Goal: Information Seeking & Learning: Compare options

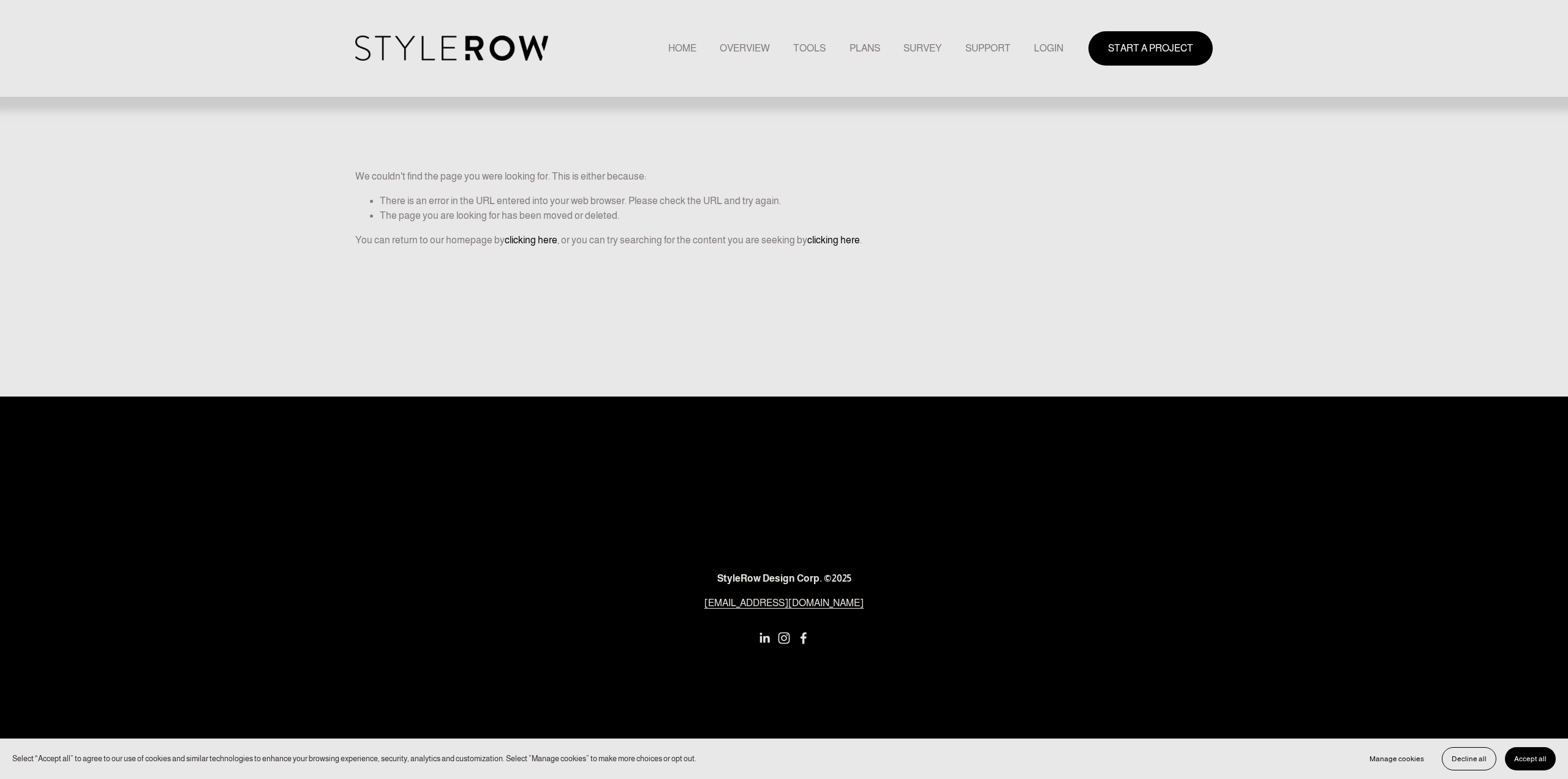
click at [1056, 49] on link "LOGIN" at bounding box center [1048, 47] width 29 height 16
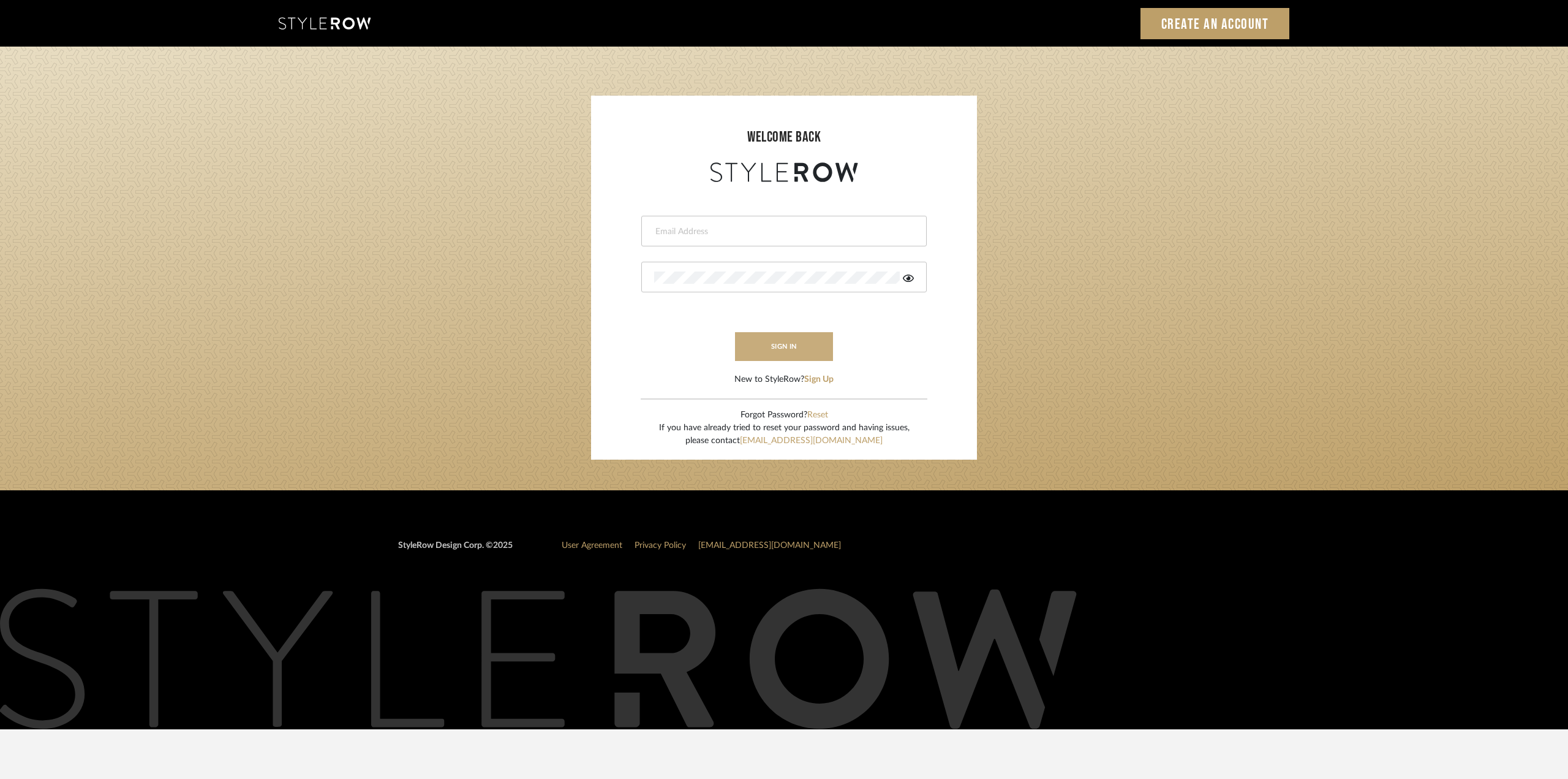
type input "ktyler@morgantewilson.com"
click at [792, 351] on button "sign in" at bounding box center [784, 347] width 98 height 29
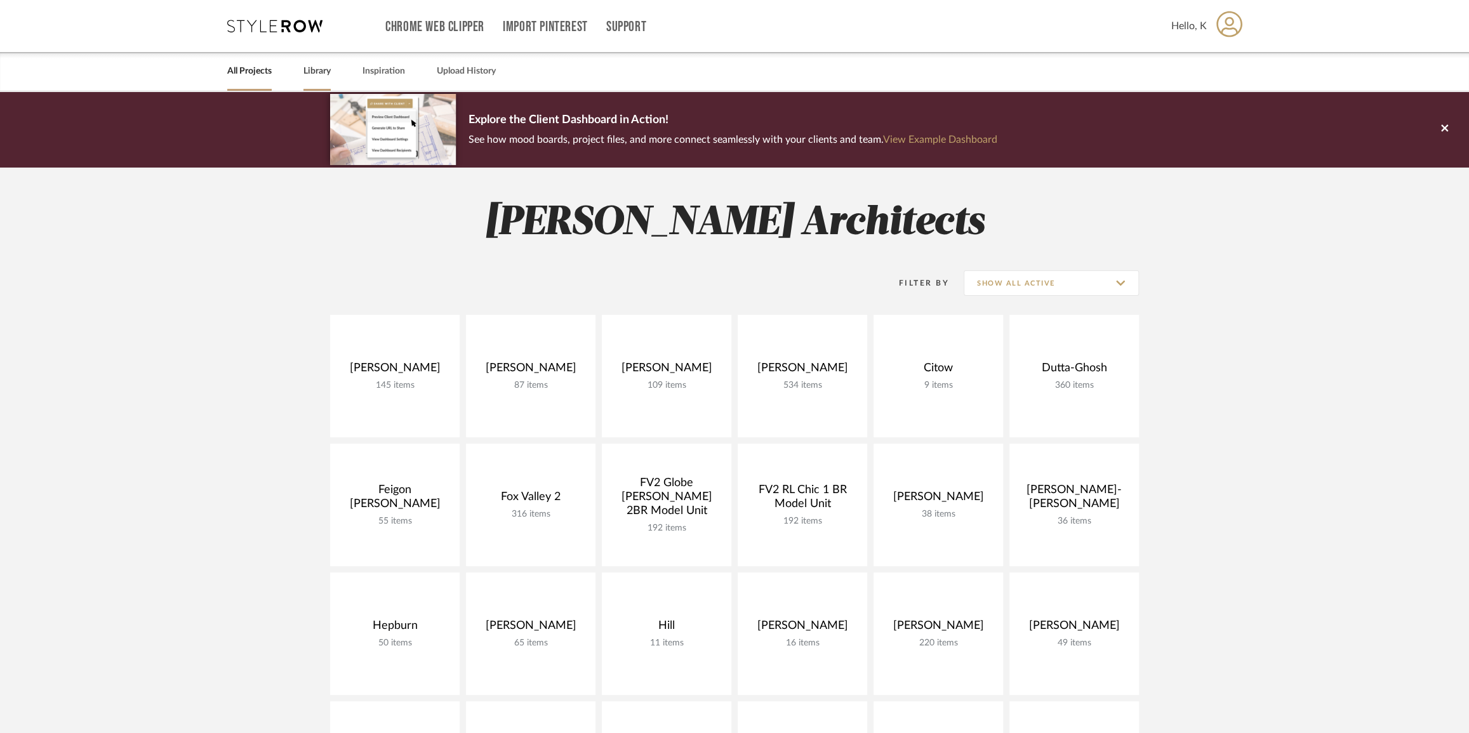
click at [322, 74] on link "Library" at bounding box center [316, 71] width 27 height 17
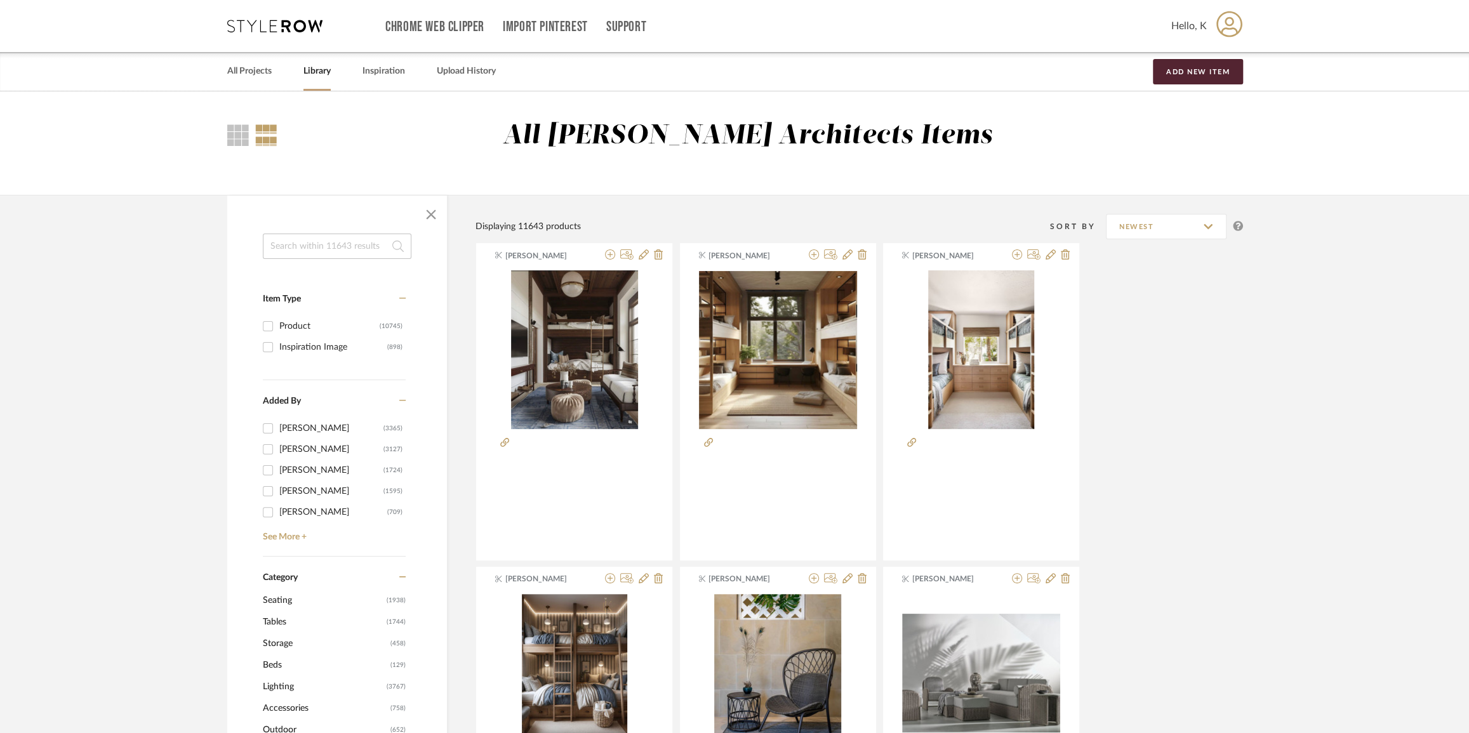
click at [296, 328] on div "Product" at bounding box center [329, 326] width 100 height 20
click at [278, 328] on input "Product (10745)" at bounding box center [268, 326] width 20 height 20
checkbox input "true"
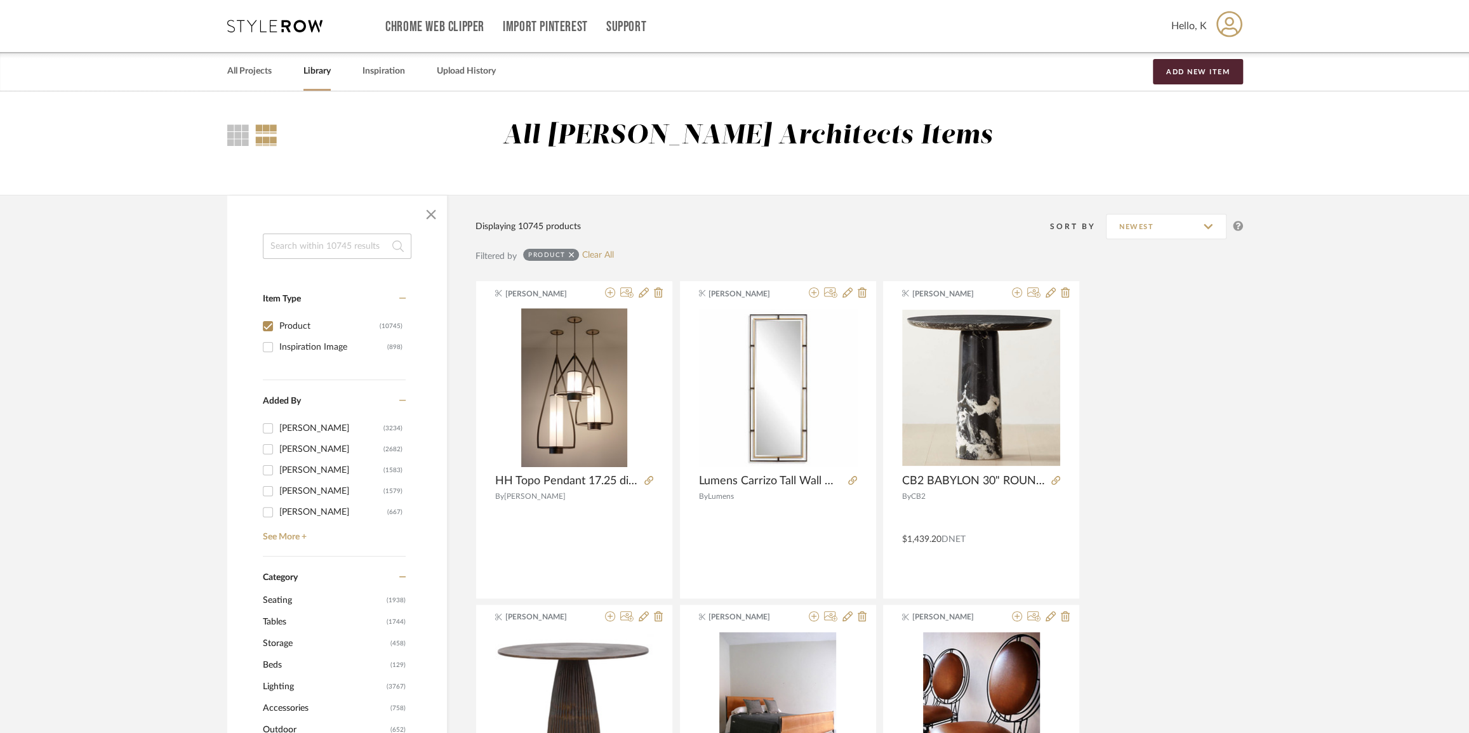
scroll to position [288, 0]
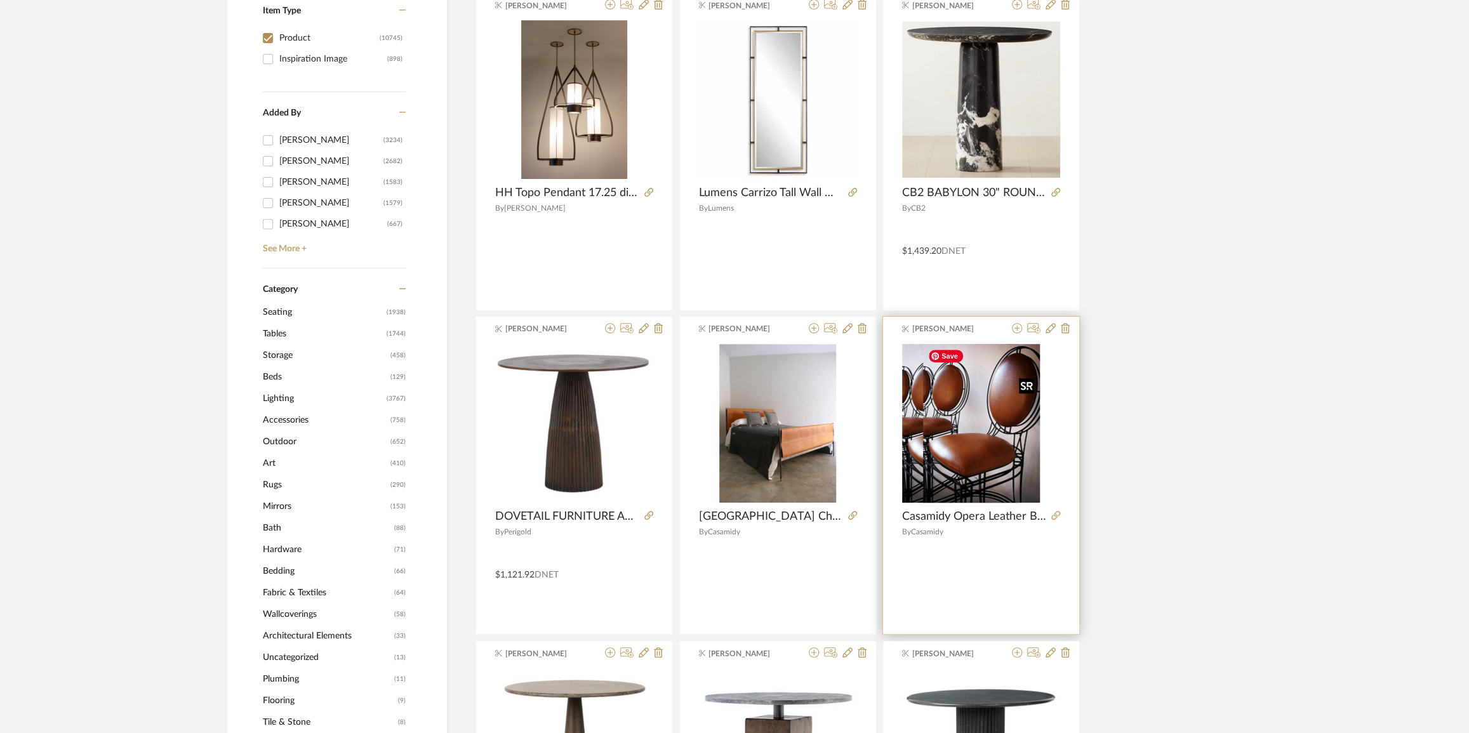
click at [969, 413] on div at bounding box center [981, 423] width 158 height 159
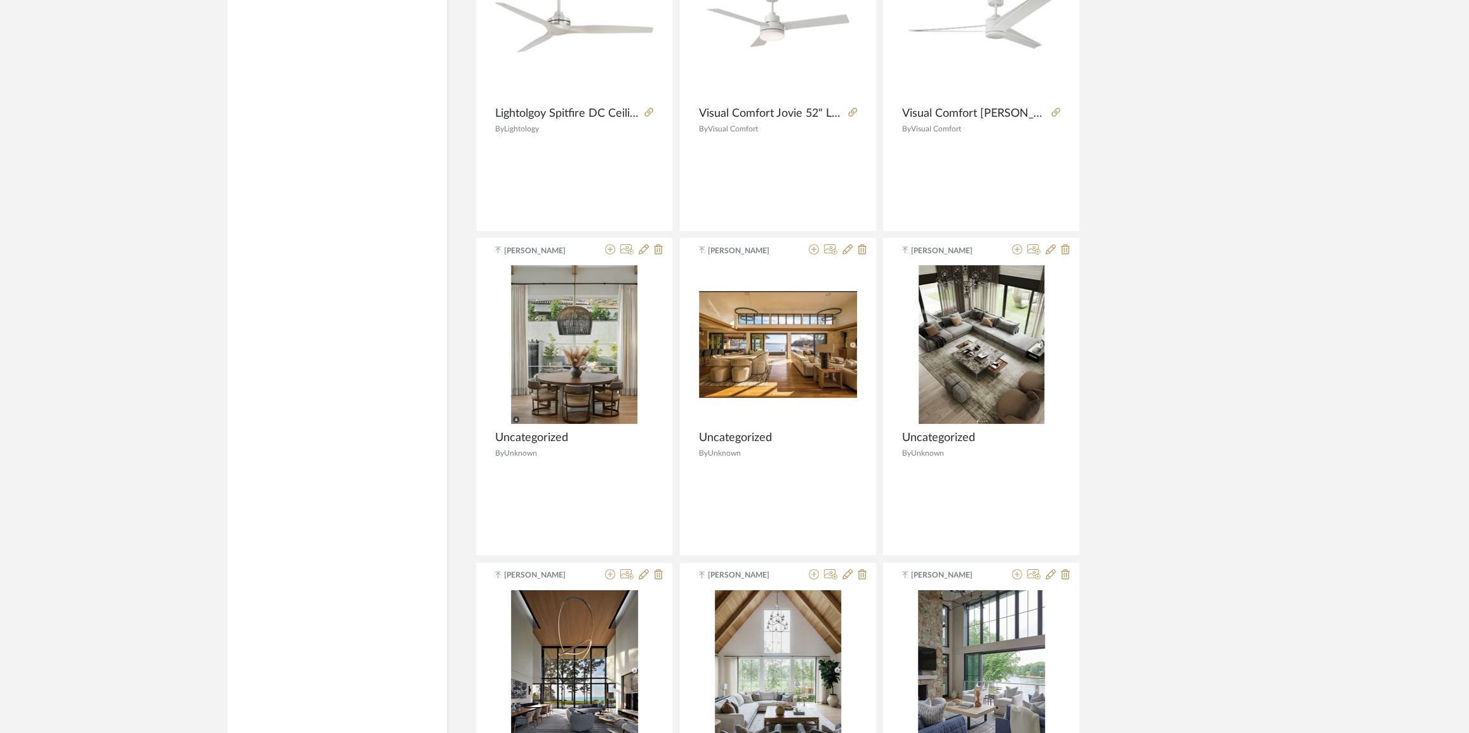
scroll to position [3569, 0]
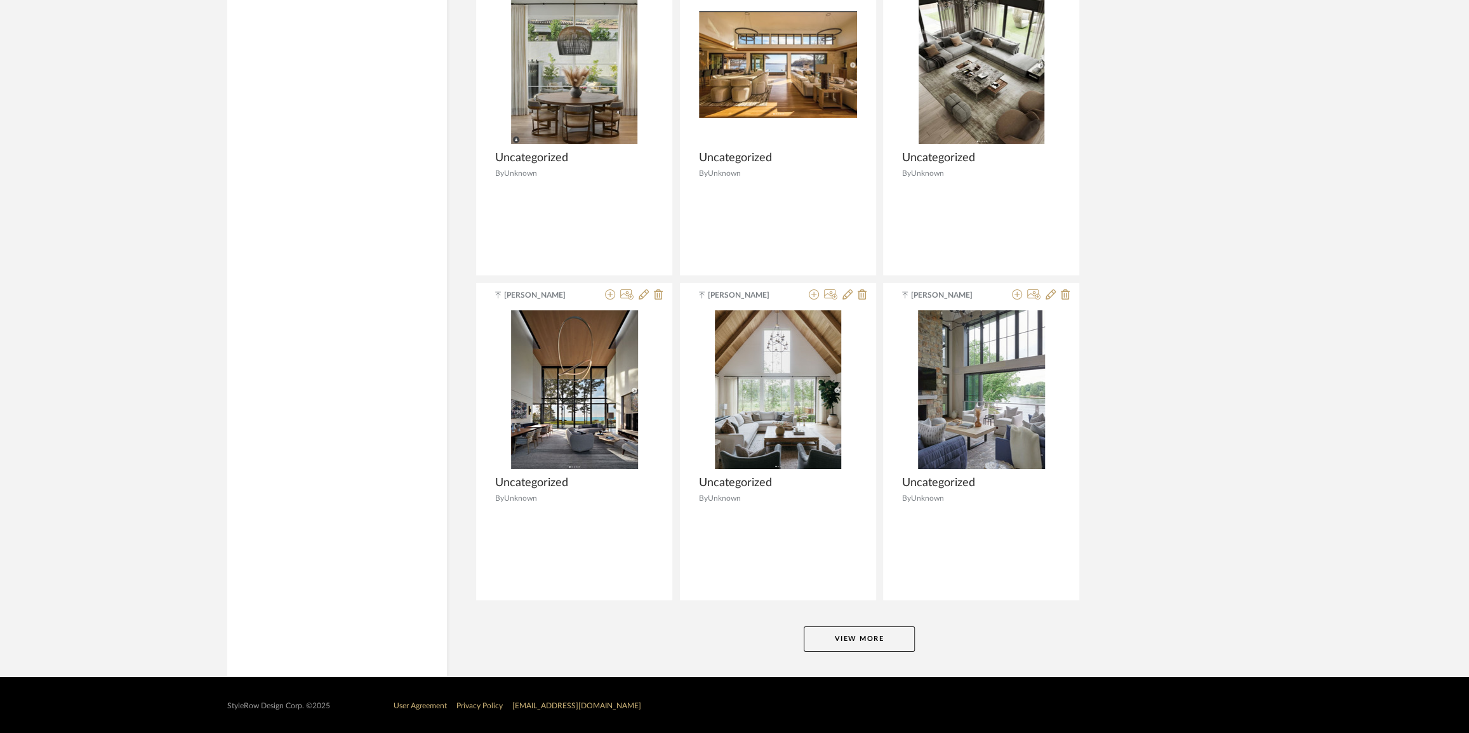
click at [846, 636] on button "View More" at bounding box center [859, 639] width 111 height 25
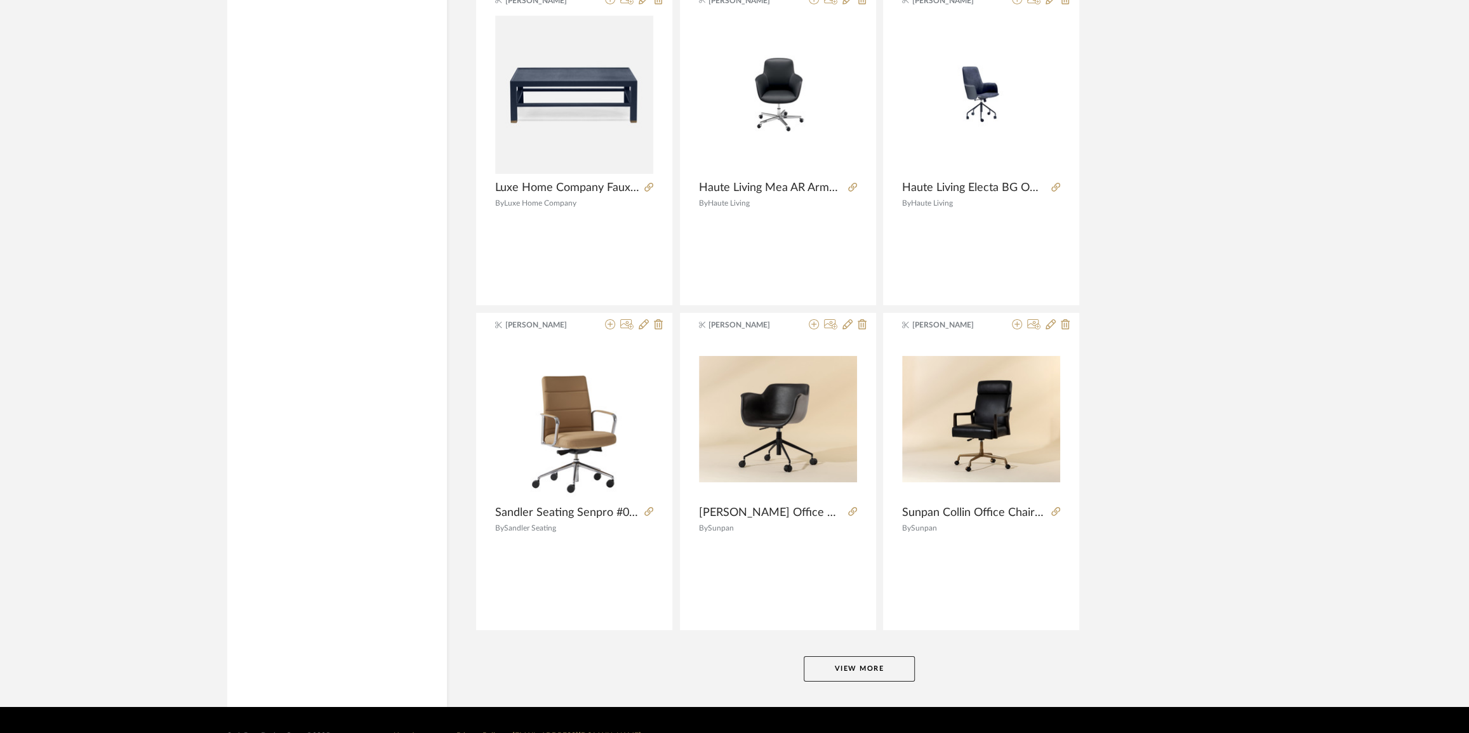
scroll to position [7463, 0]
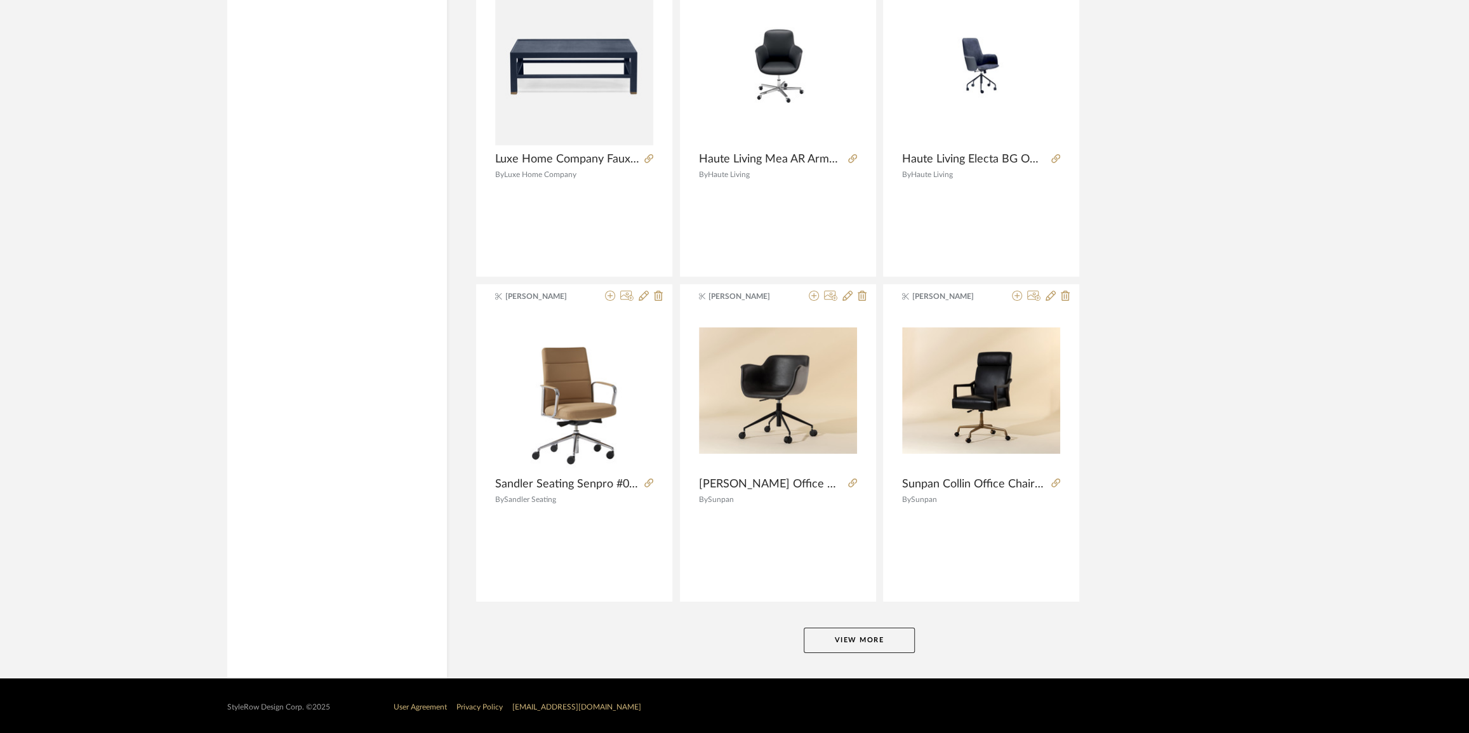
click at [886, 637] on button "View More" at bounding box center [859, 640] width 111 height 25
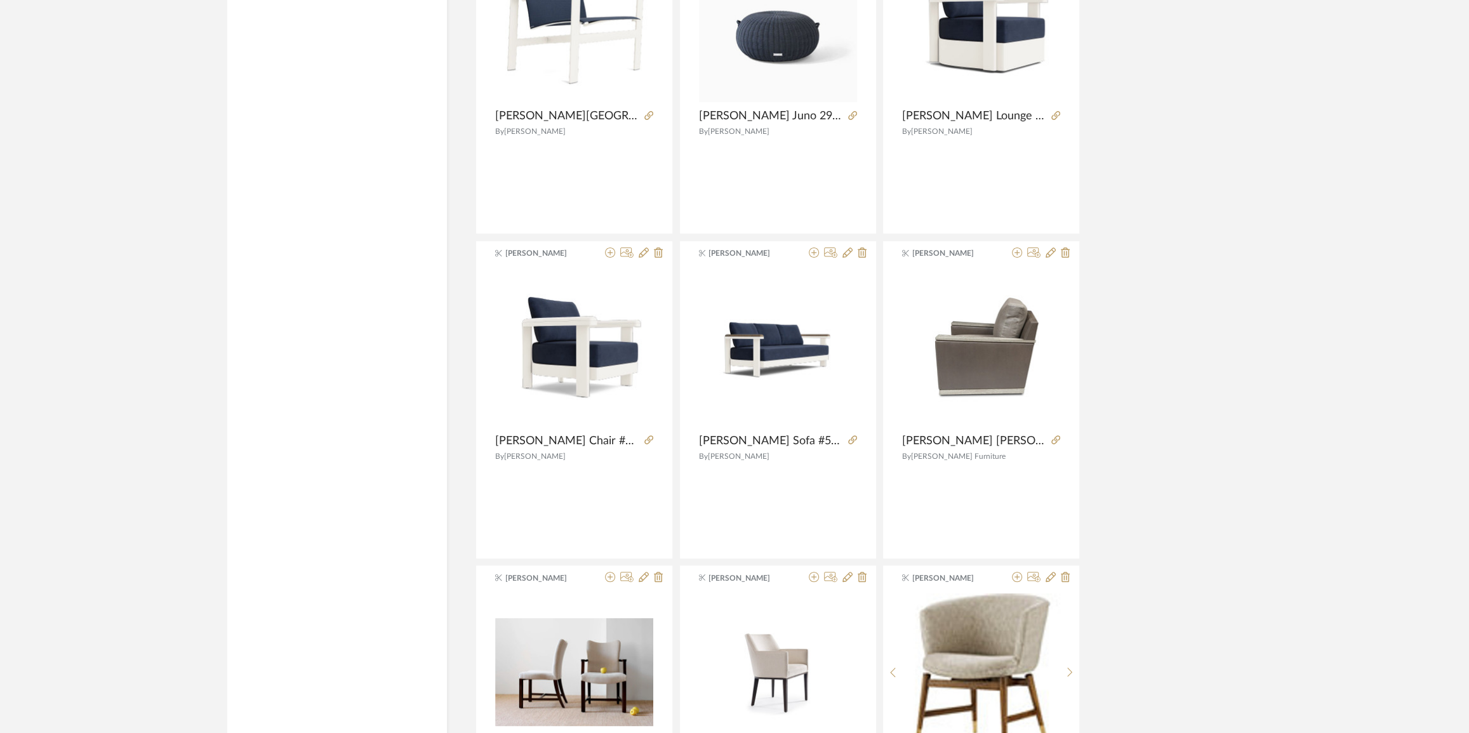
scroll to position [8560, 0]
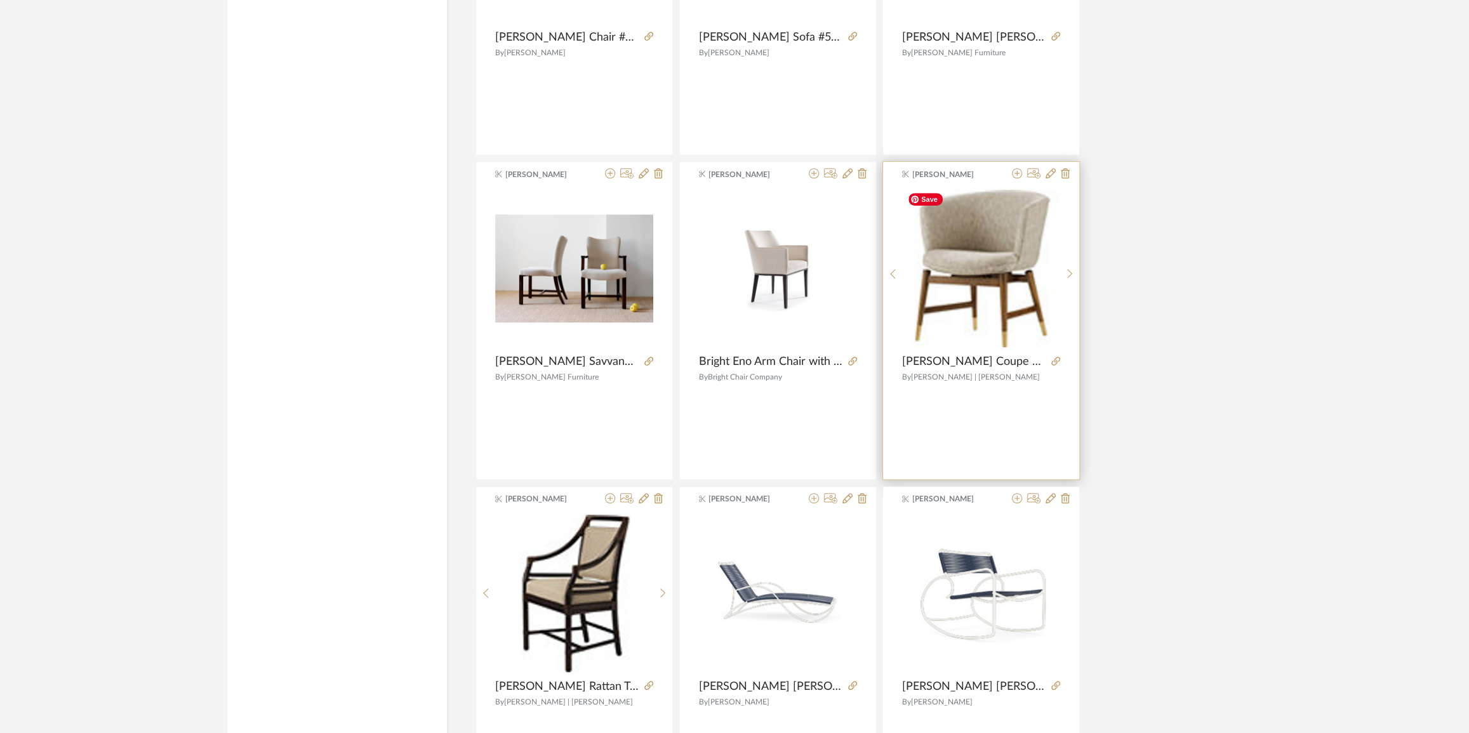
click at [1004, 242] on img "0" at bounding box center [981, 268] width 157 height 157
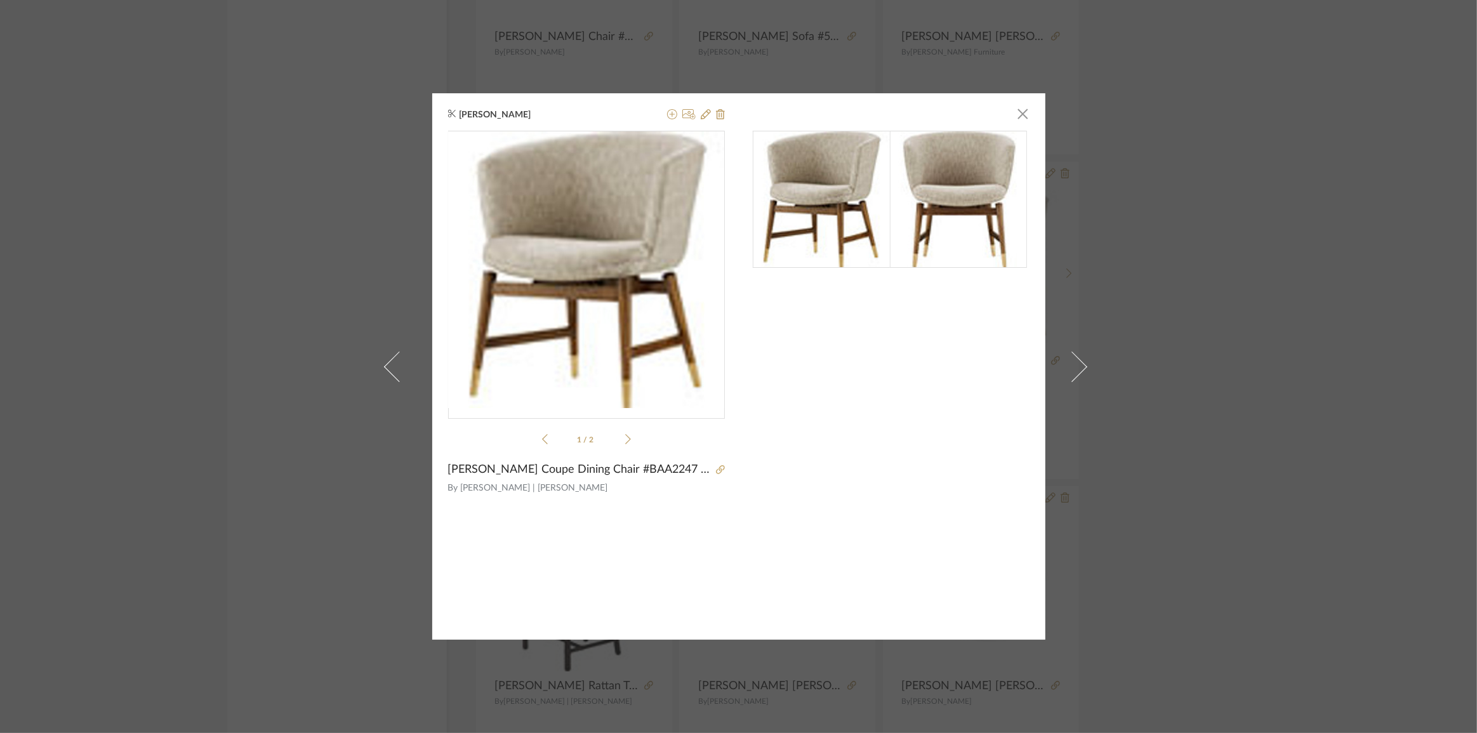
click at [771, 194] on img at bounding box center [821, 199] width 137 height 137
click at [802, 192] on img at bounding box center [821, 199] width 137 height 137
click at [625, 442] on icon at bounding box center [628, 439] width 6 height 11
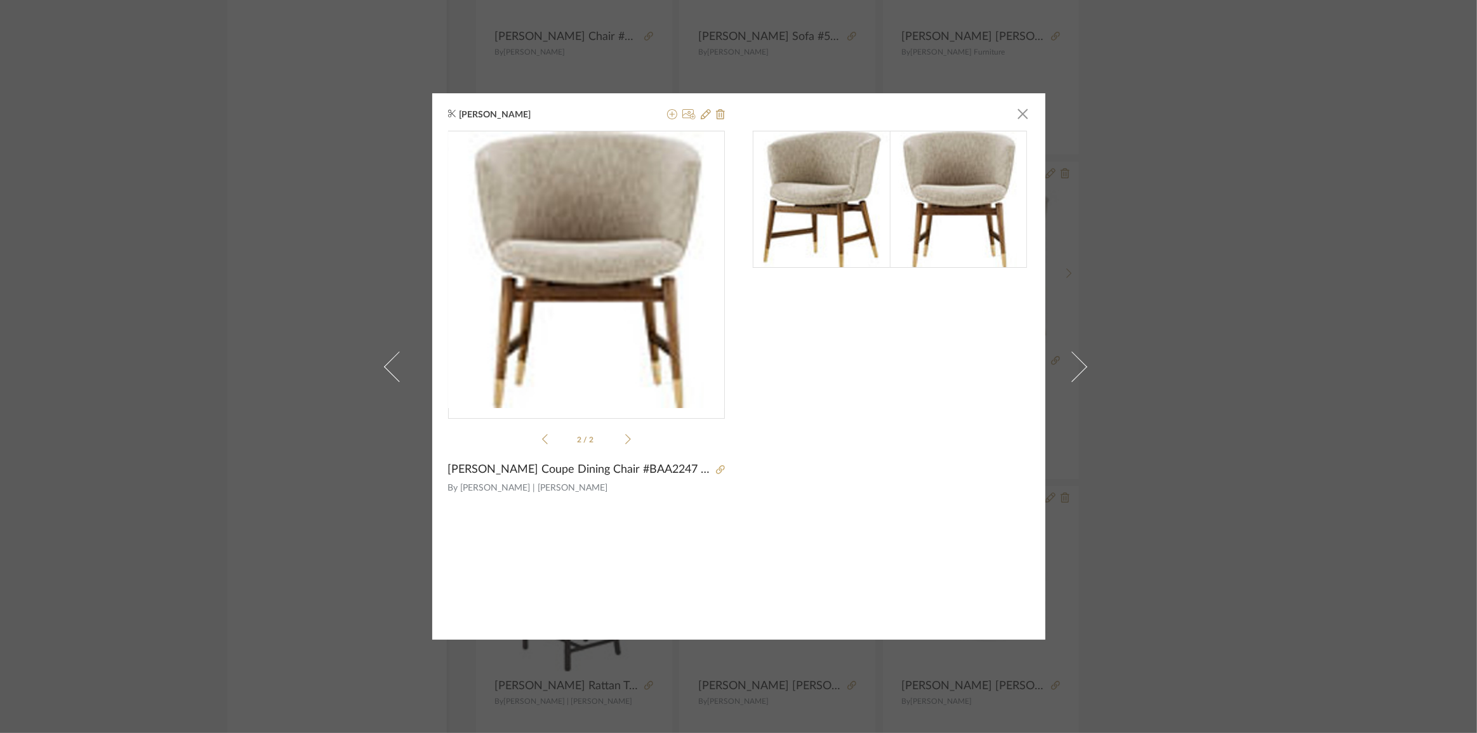
click at [868, 178] on img at bounding box center [821, 199] width 137 height 137
click at [1347, 249] on div "Kathryn Sears × 2 / 2 Baker Coupe Dining Chair #BAA2247 27"W x 27"D x 32"H, 29.…" at bounding box center [738, 366] width 1477 height 733
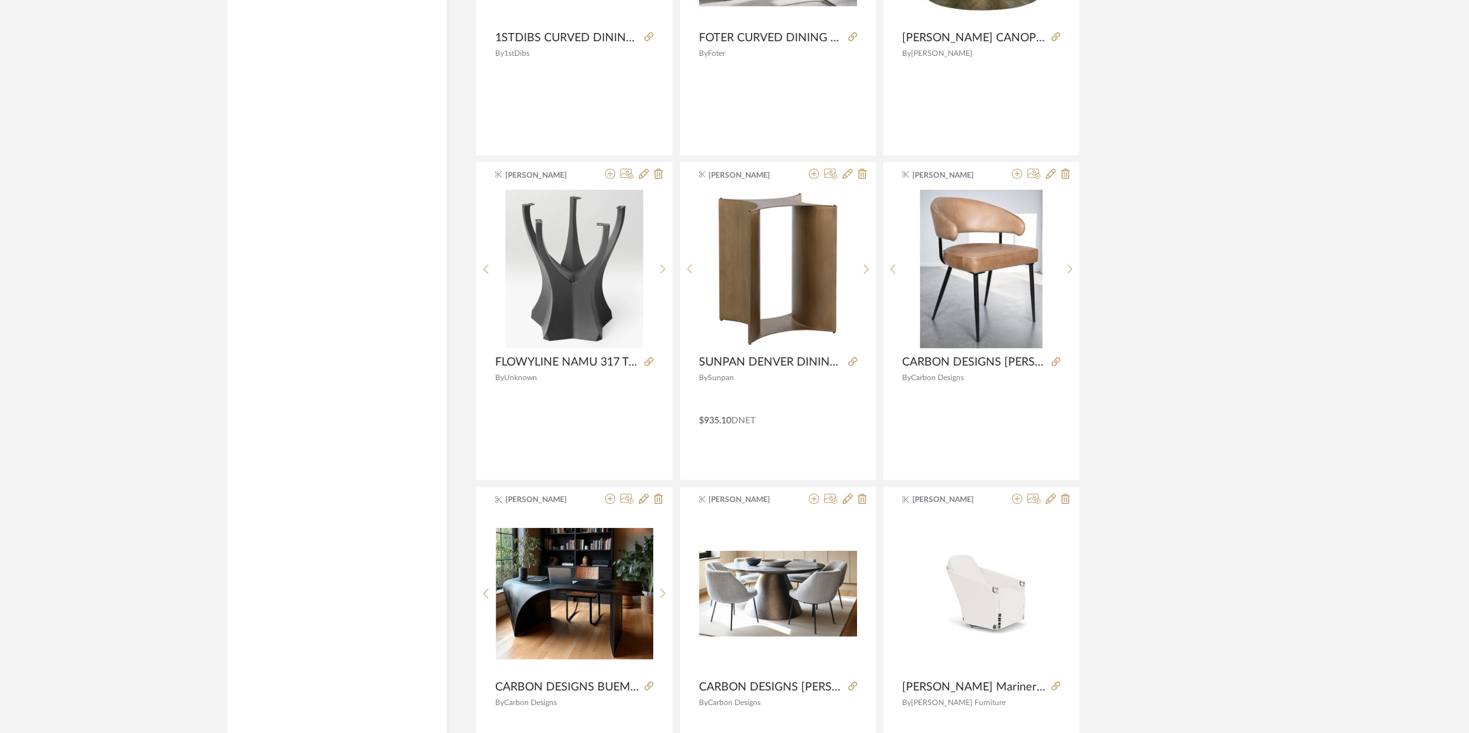
scroll to position [11358, 0]
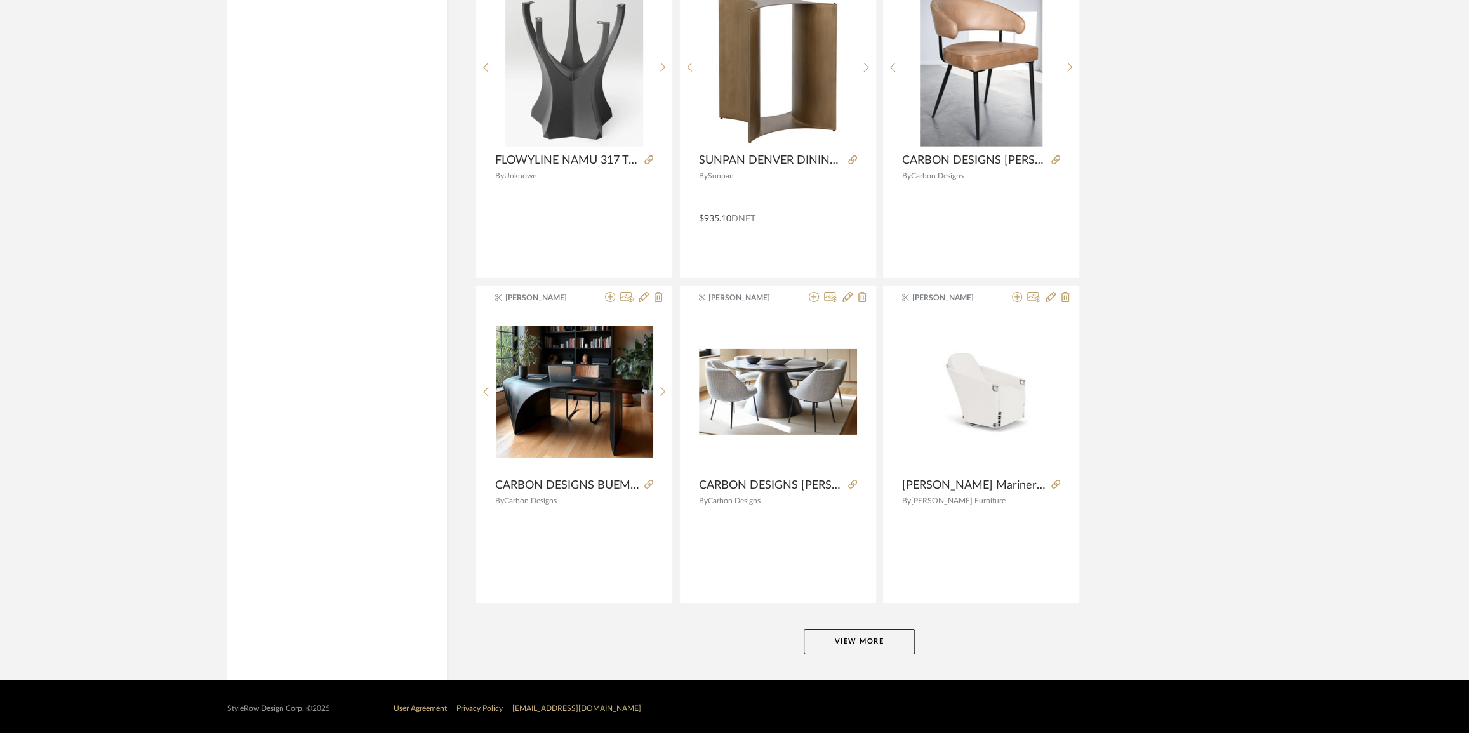
click at [842, 639] on button "View More" at bounding box center [859, 641] width 111 height 25
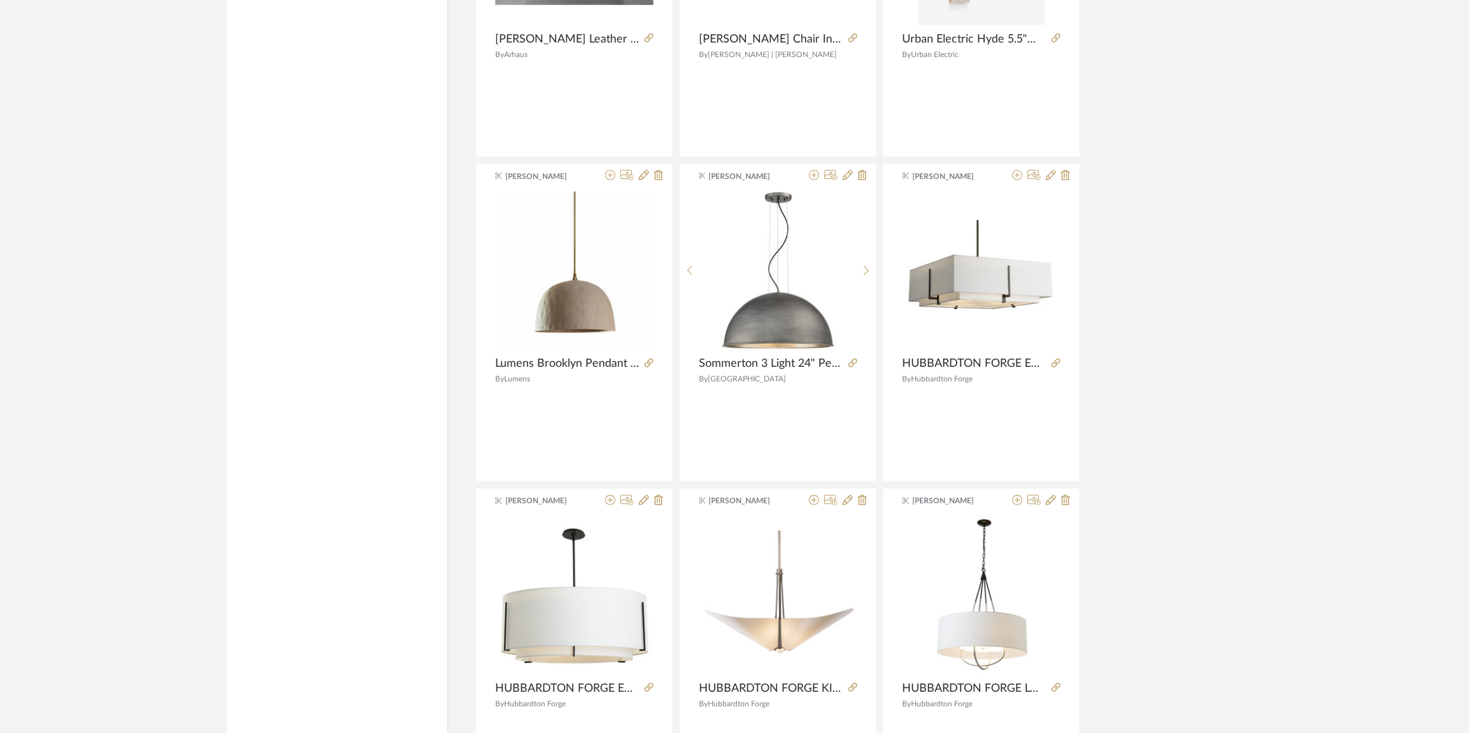
scroll to position [15253, 0]
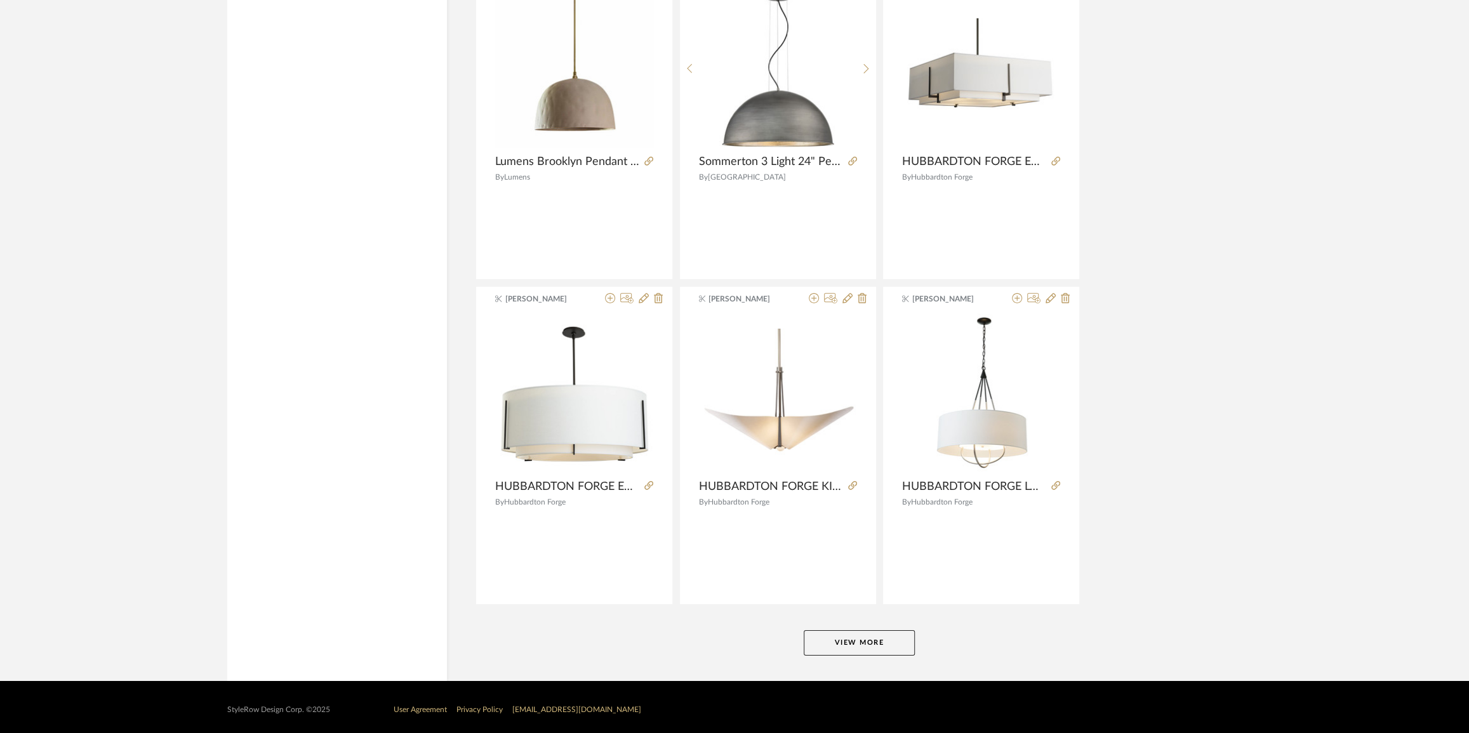
click at [899, 631] on button "View More" at bounding box center [859, 642] width 111 height 25
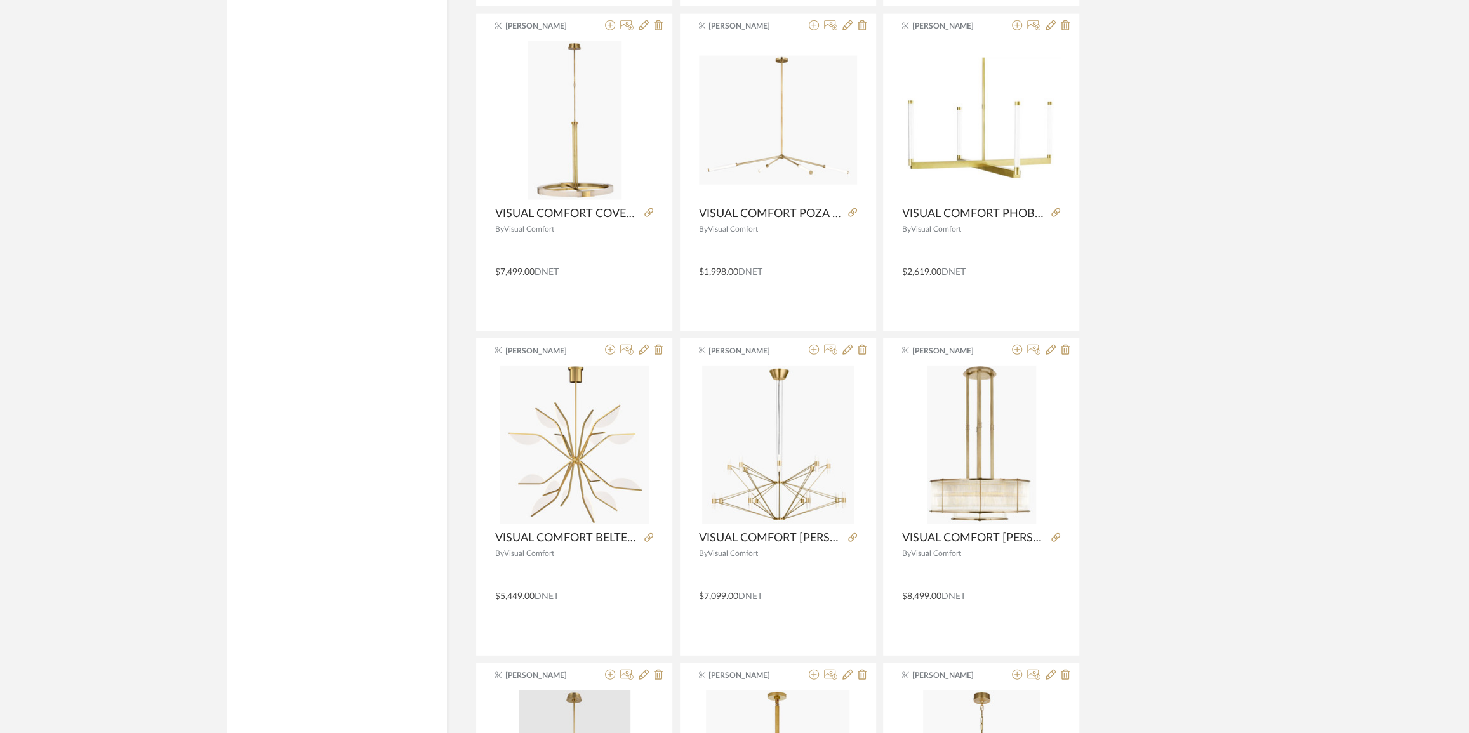
scroll to position [19147, 0]
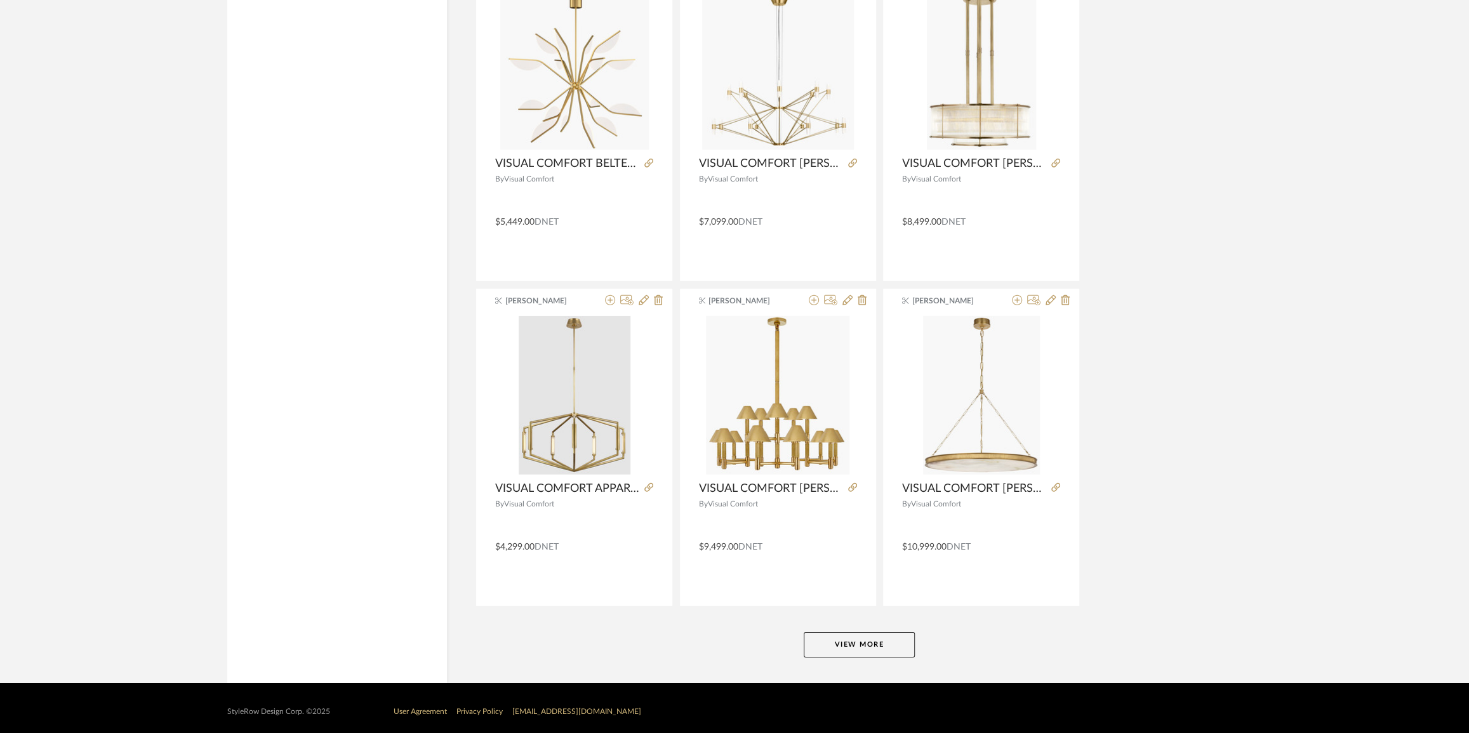
click at [897, 639] on button "View More" at bounding box center [859, 644] width 111 height 25
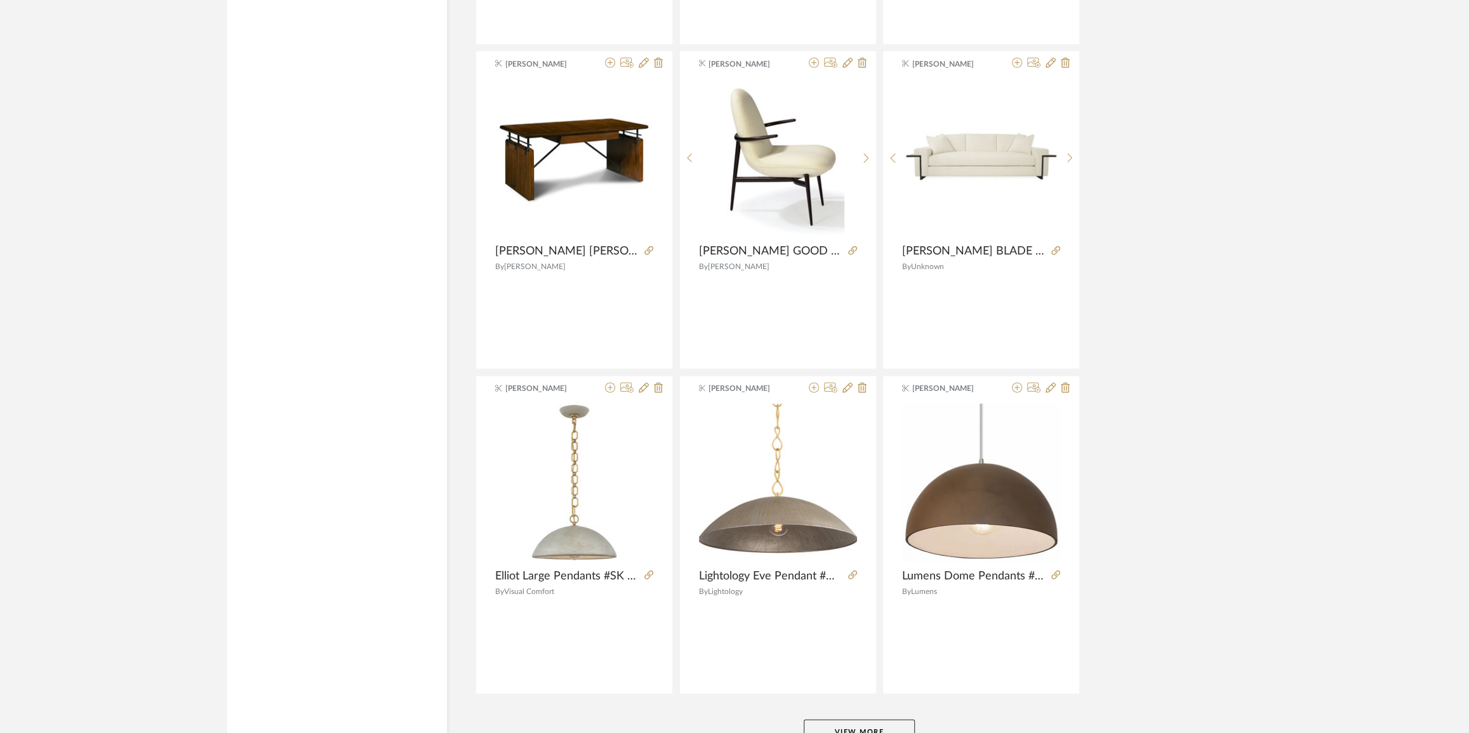
scroll to position [23014, 0]
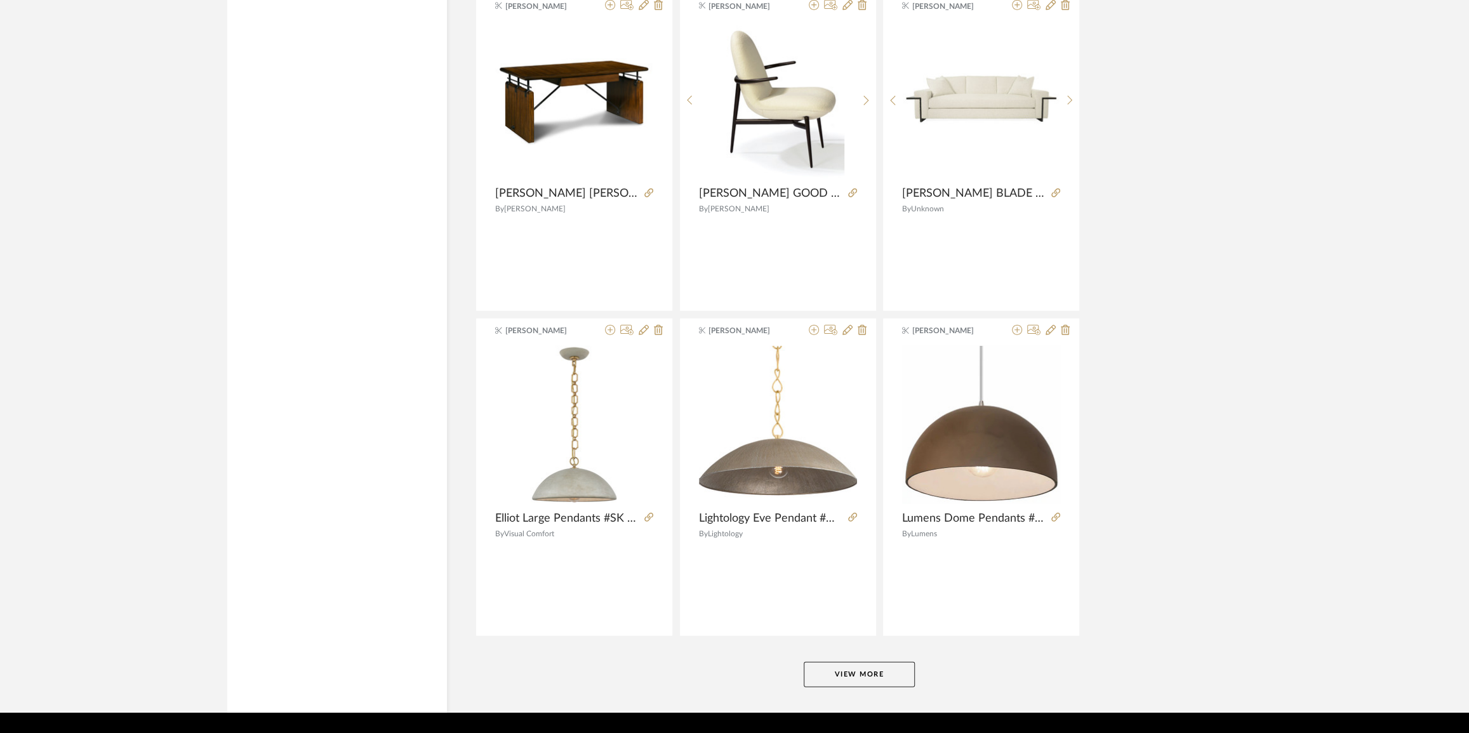
click at [865, 662] on button "View More" at bounding box center [859, 674] width 111 height 25
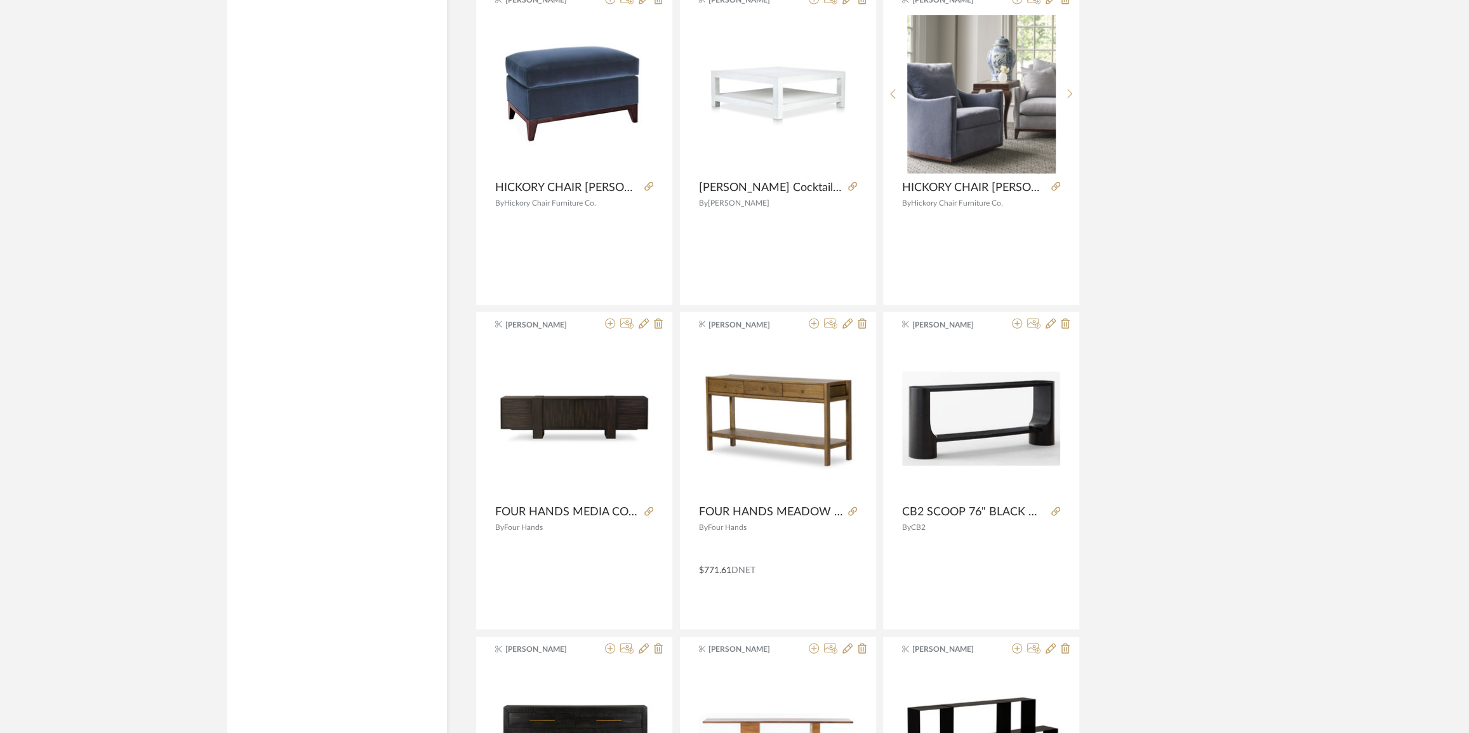
scroll to position [26937, 0]
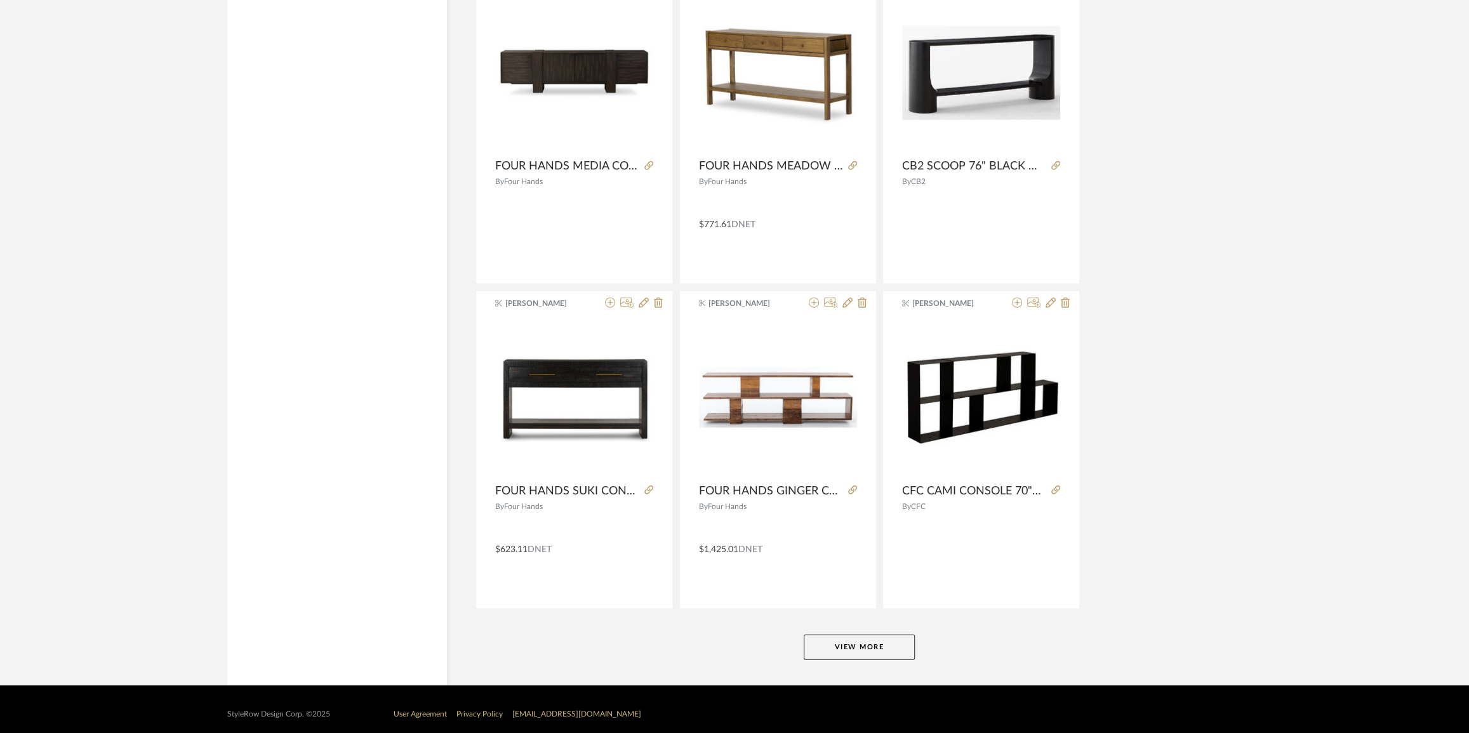
click at [874, 635] on button "View More" at bounding box center [859, 647] width 111 height 25
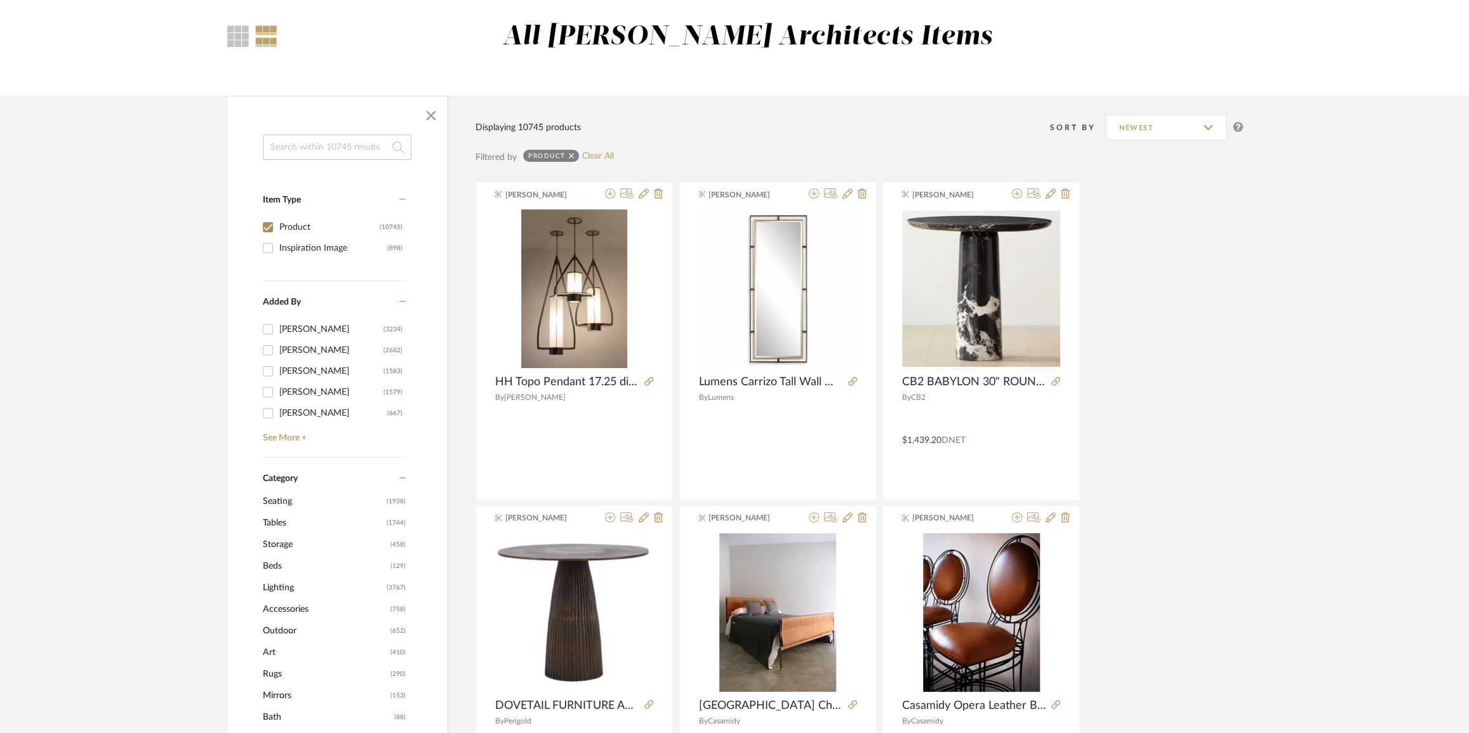
scroll to position [0, 0]
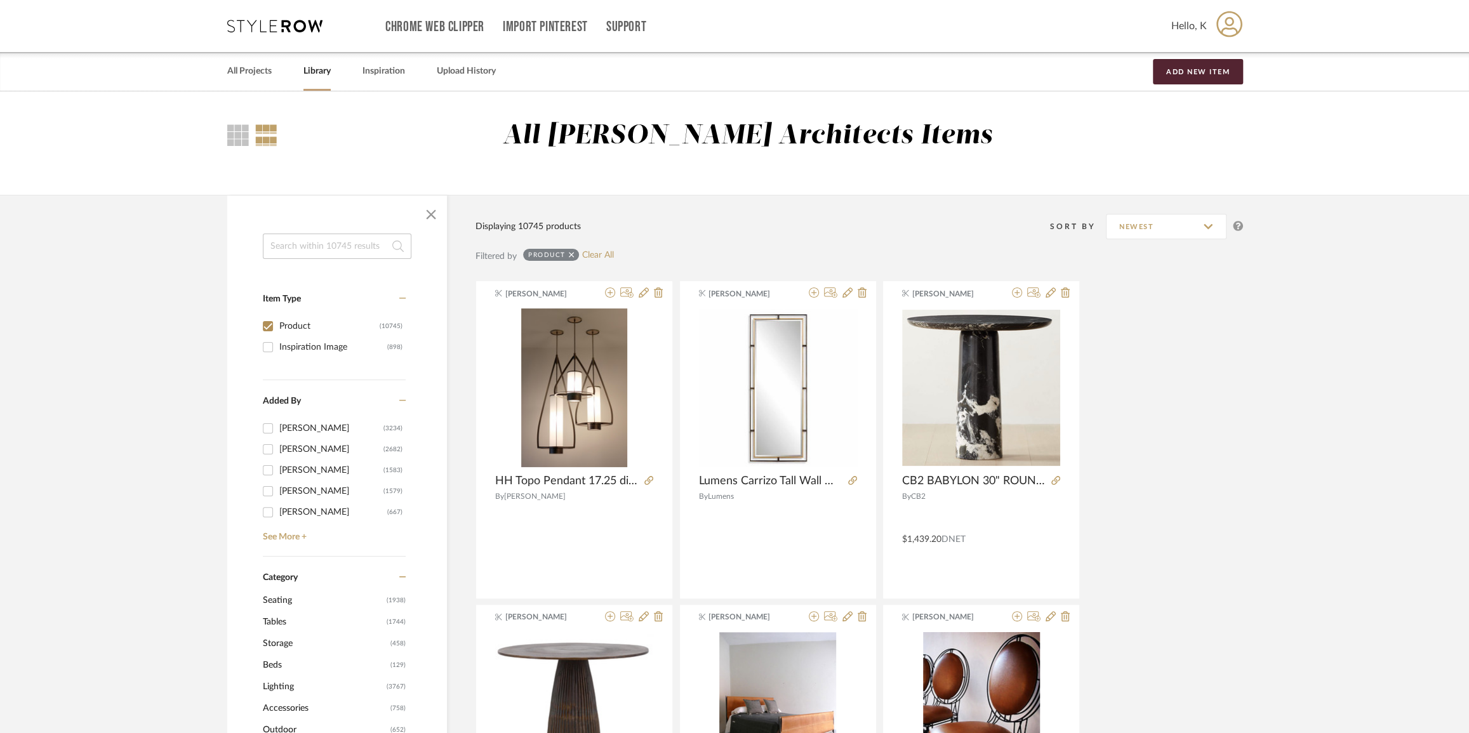
click at [289, 595] on span "Seating" at bounding box center [323, 601] width 121 height 22
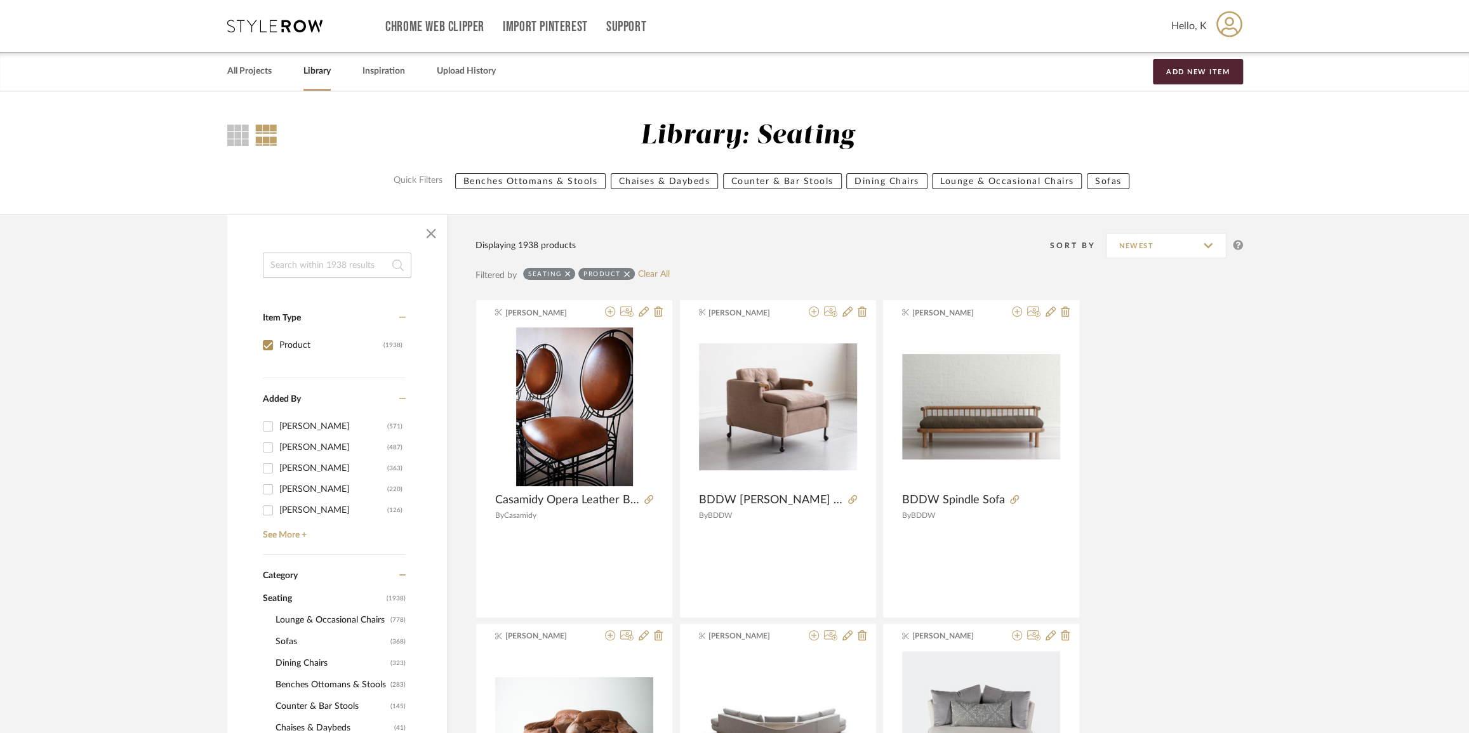
click at [343, 623] on span "Lounge & Occasional Chairs" at bounding box center [331, 620] width 112 height 22
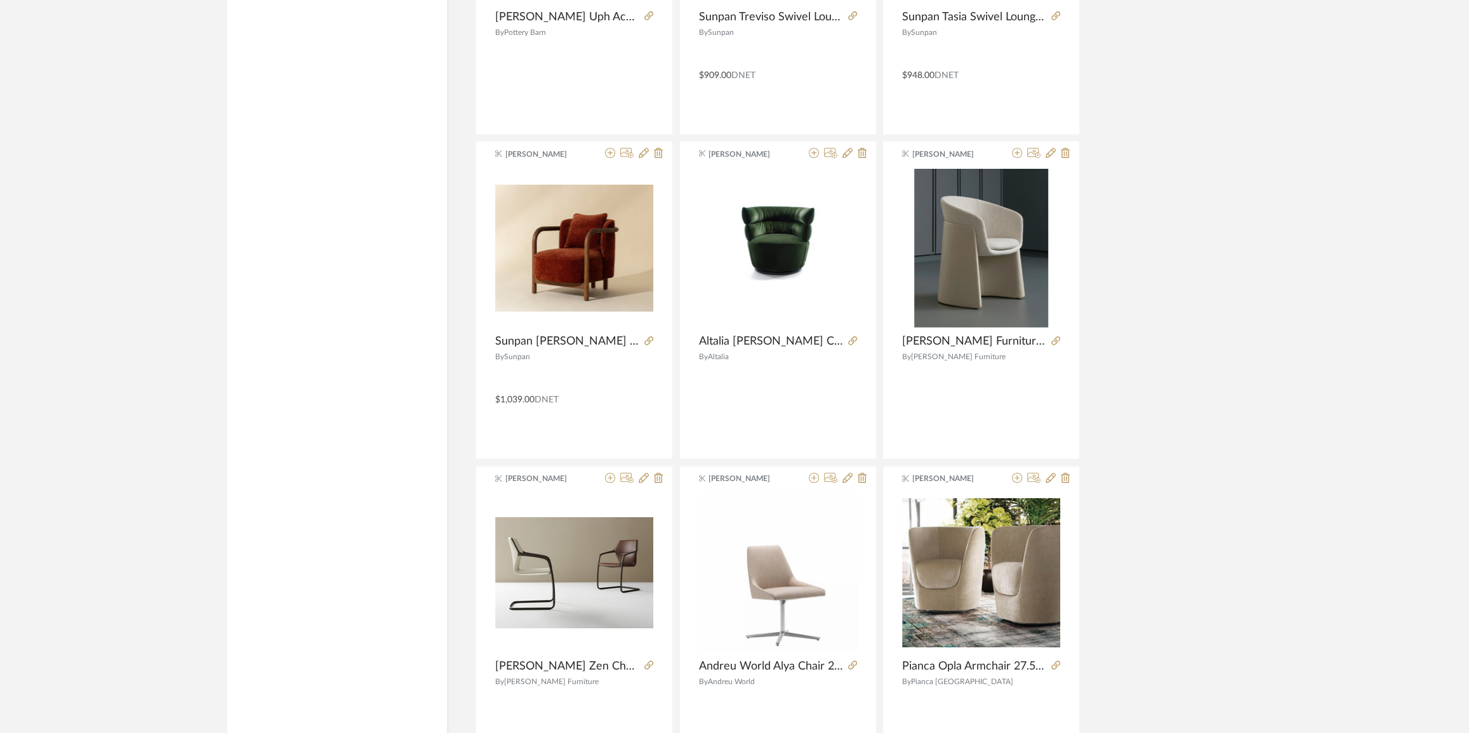
scroll to position [3588, 0]
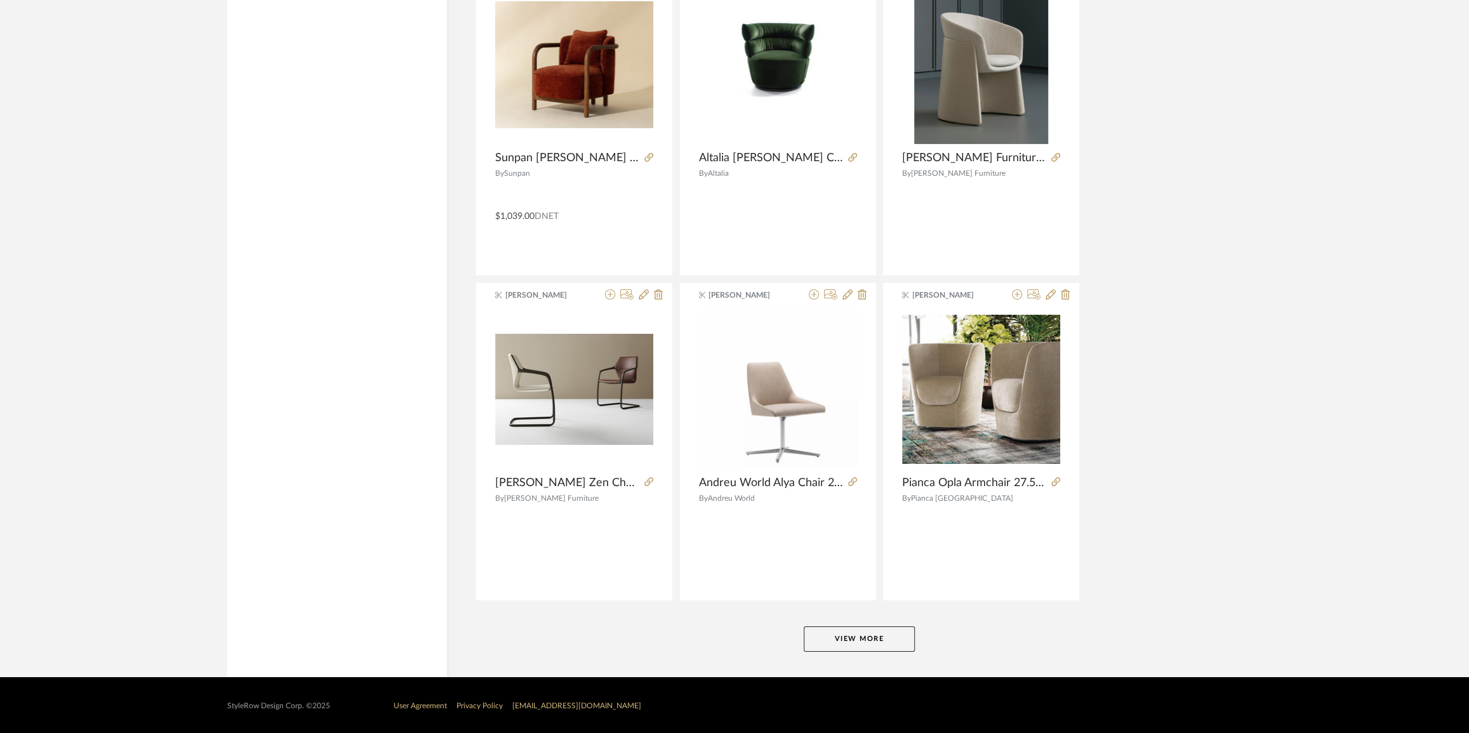
click at [840, 640] on button "View More" at bounding box center [859, 639] width 111 height 25
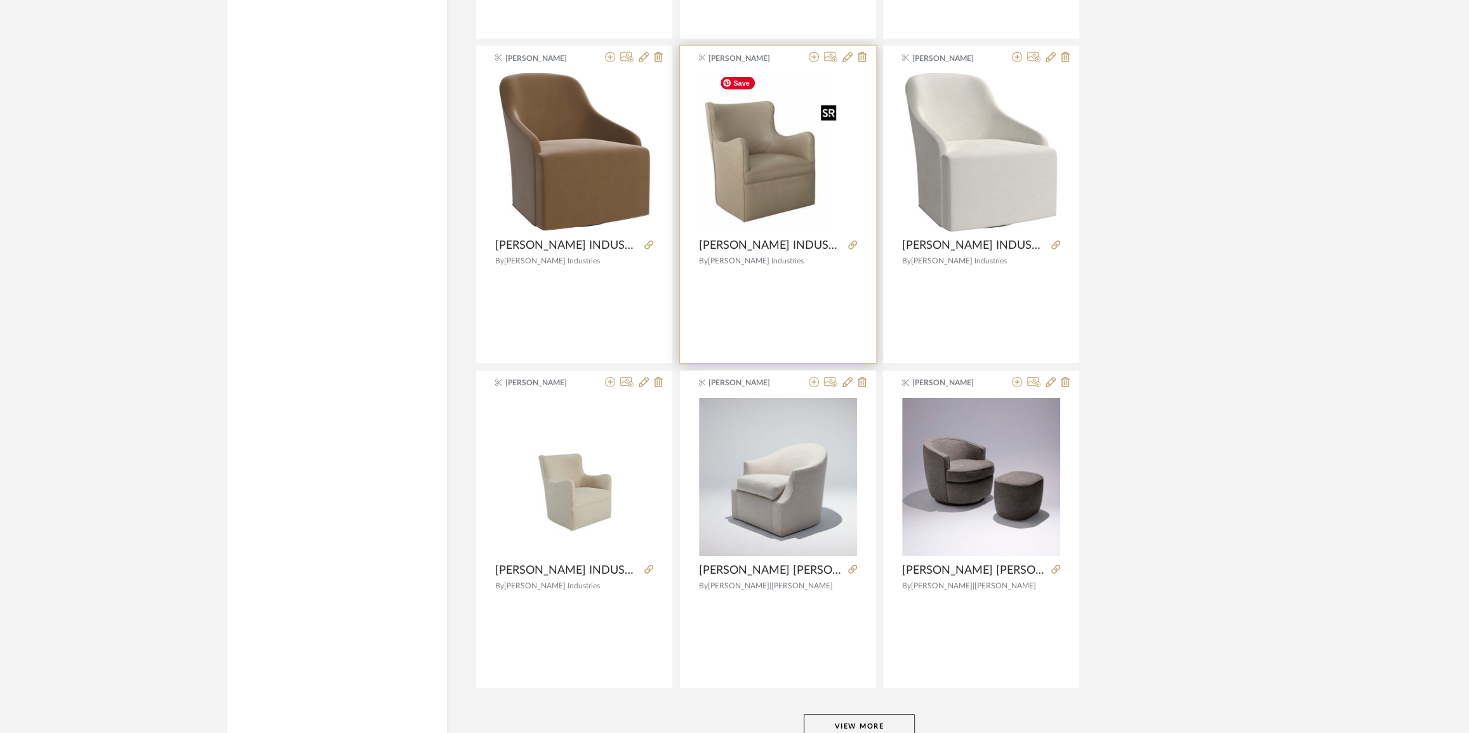
scroll to position [7482, 0]
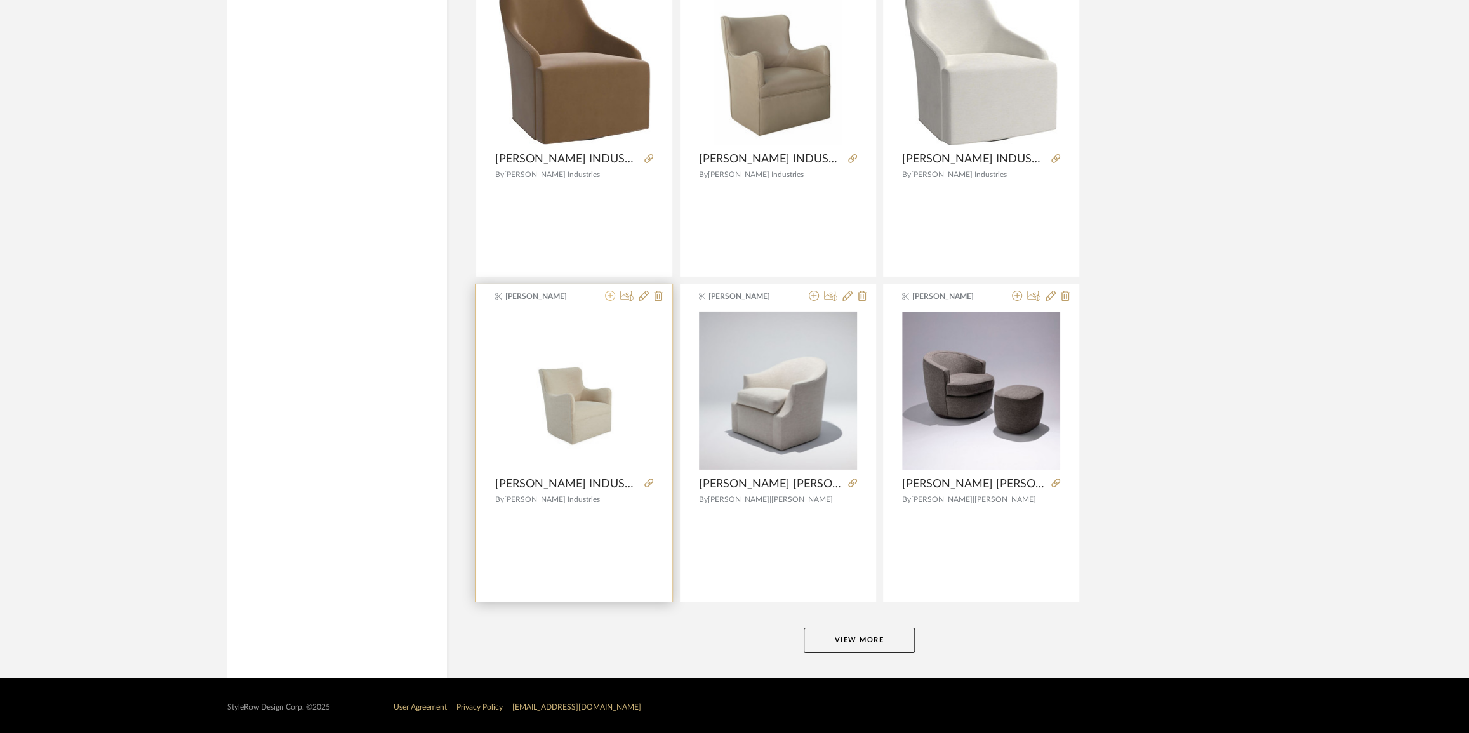
click at [613, 295] on icon at bounding box center [610, 296] width 10 height 10
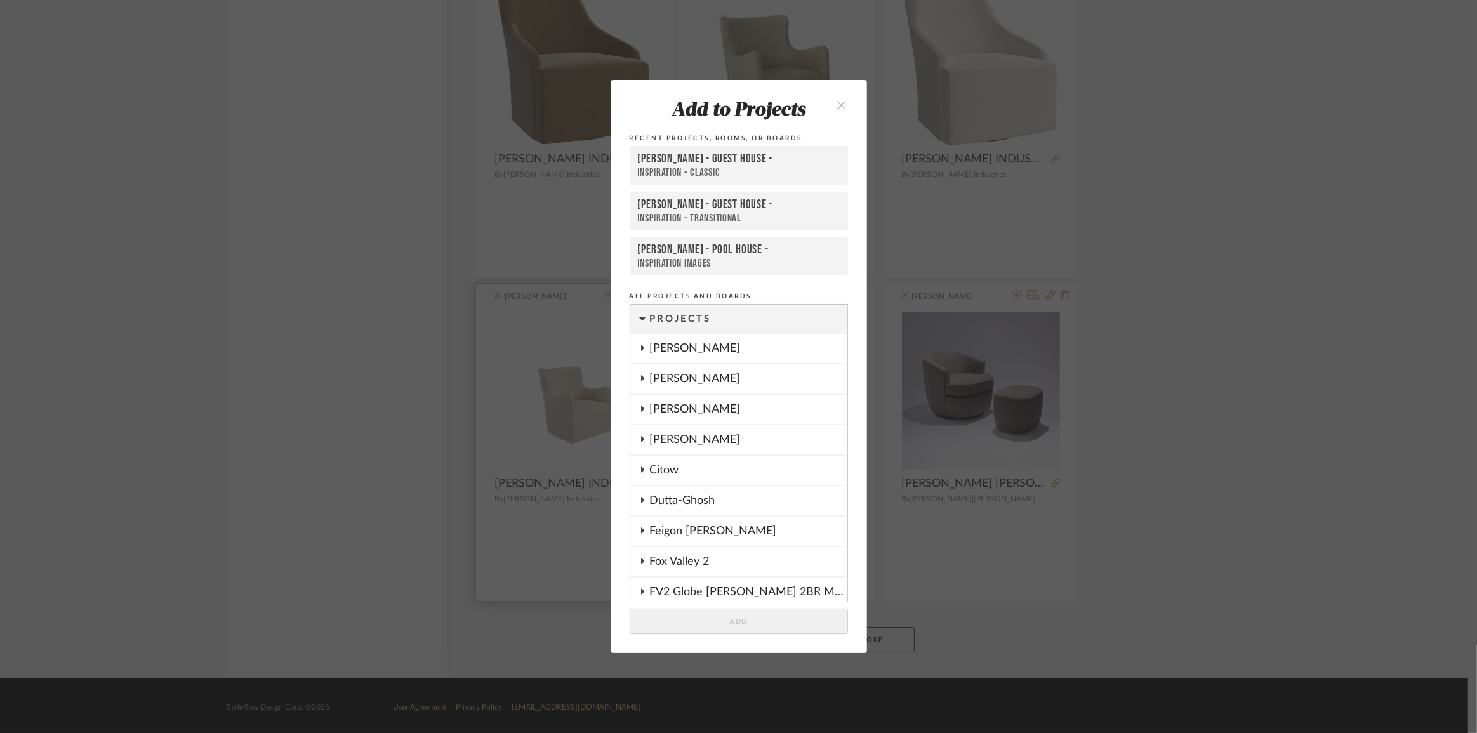
scroll to position [1250, 0]
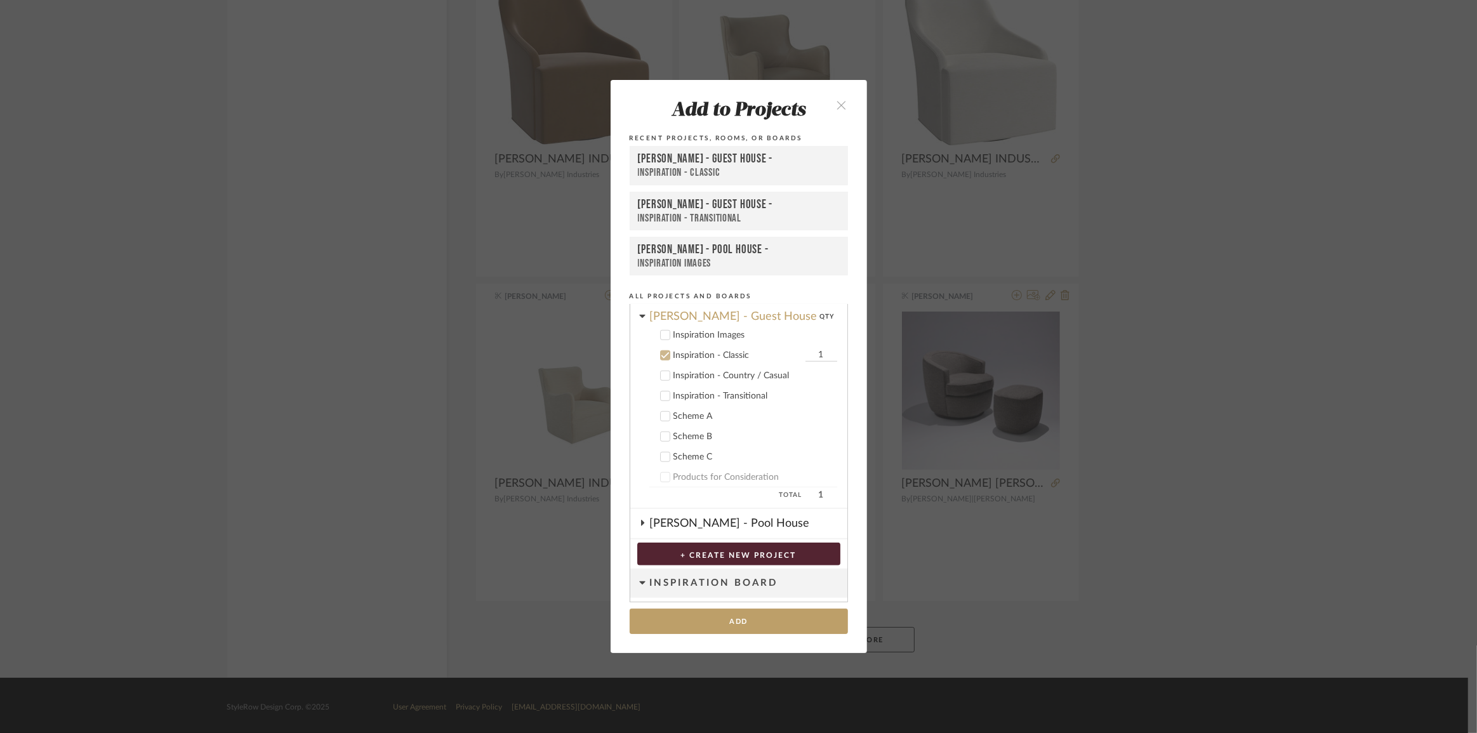
click at [843, 105] on button "close" at bounding box center [841, 104] width 37 height 26
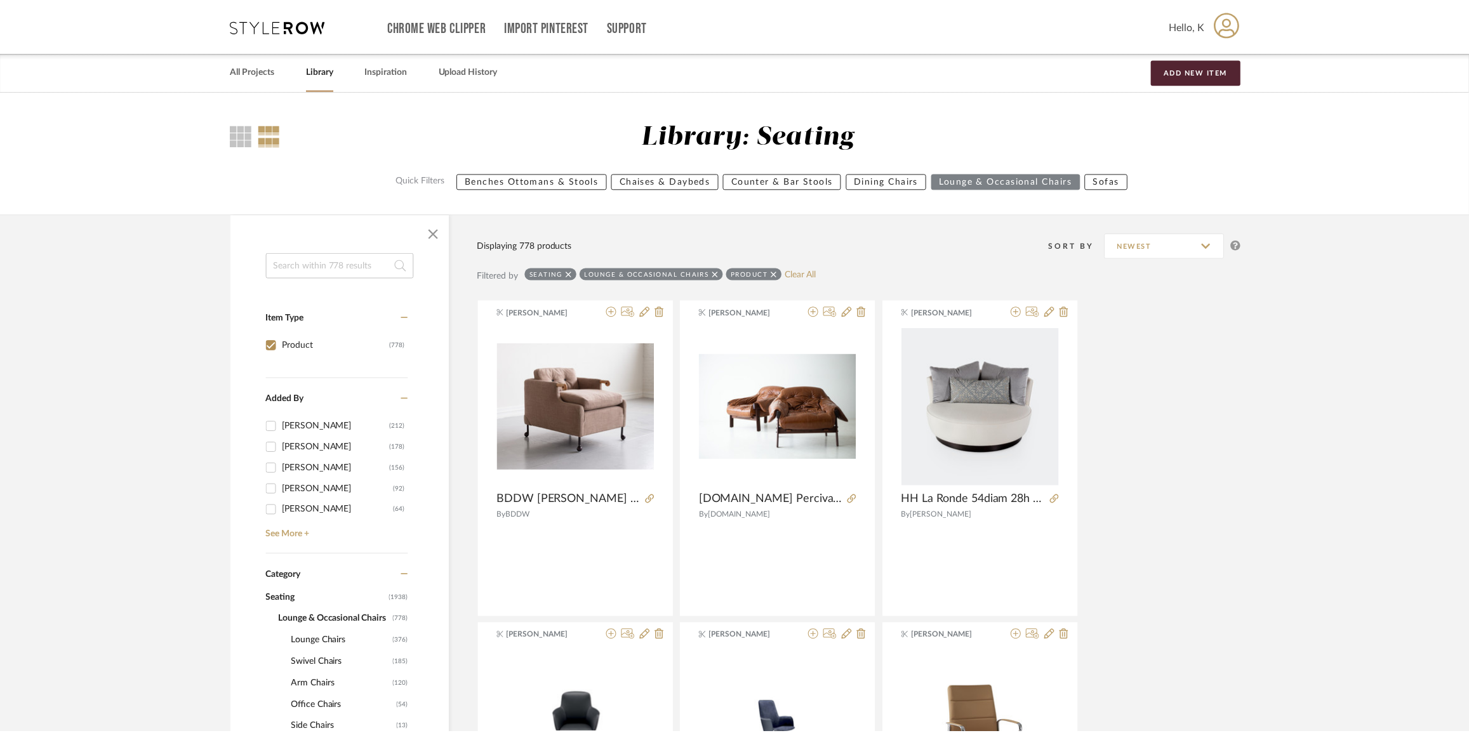
scroll to position [7482, 0]
